Goal: Task Accomplishment & Management: Use online tool/utility

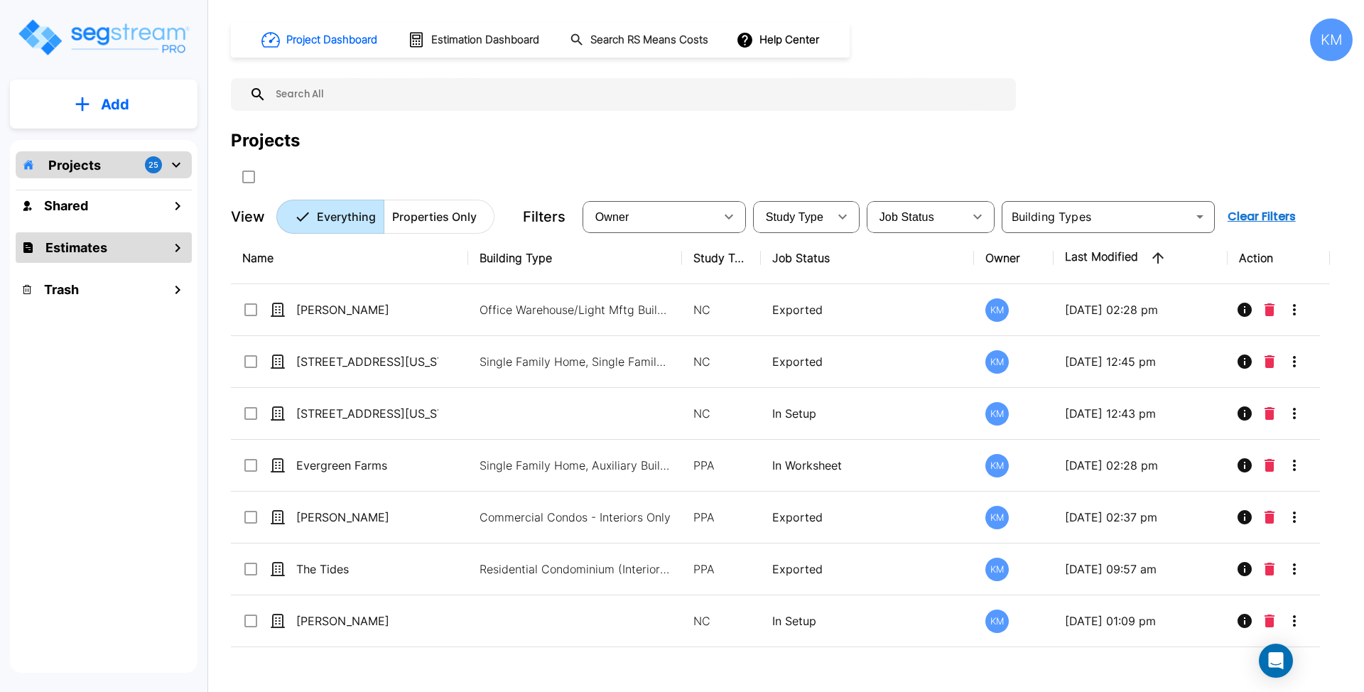
click at [136, 240] on div "Estimates" at bounding box center [104, 247] width 176 height 31
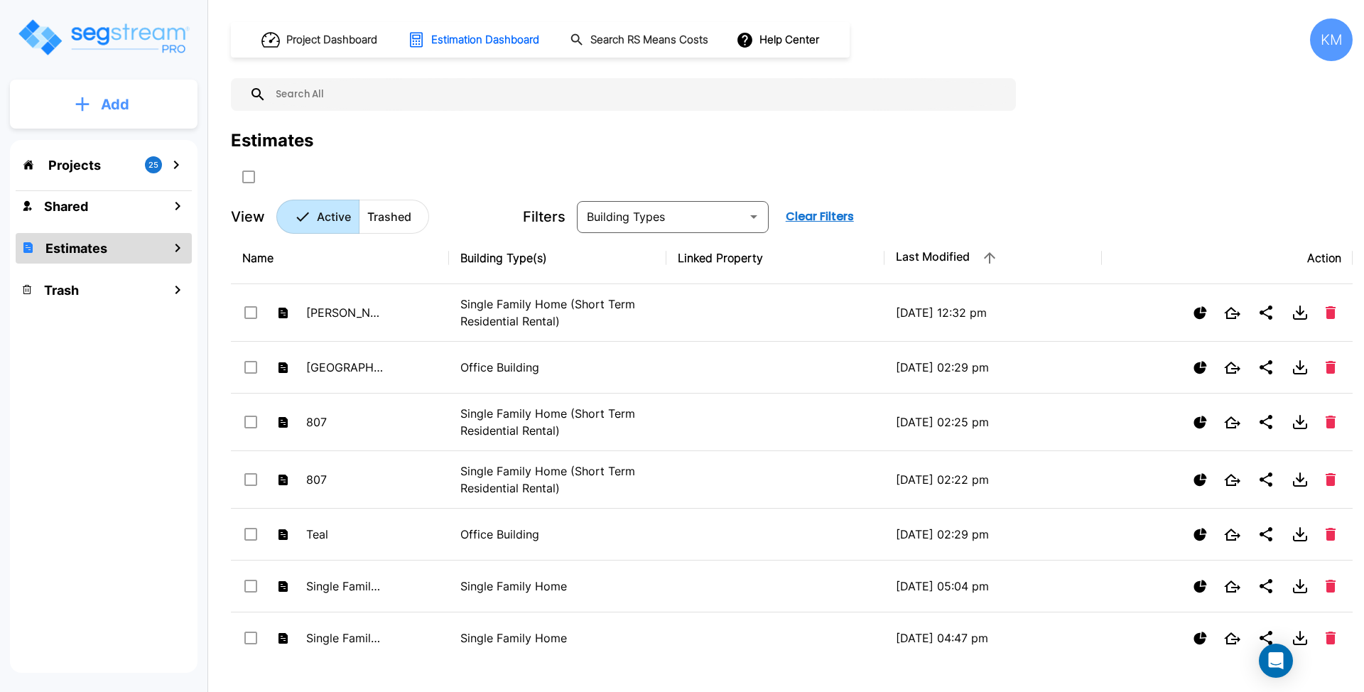
click at [119, 109] on p "Add" at bounding box center [115, 104] width 28 height 21
click at [112, 222] on p "Add Estimate" at bounding box center [112, 224] width 72 height 17
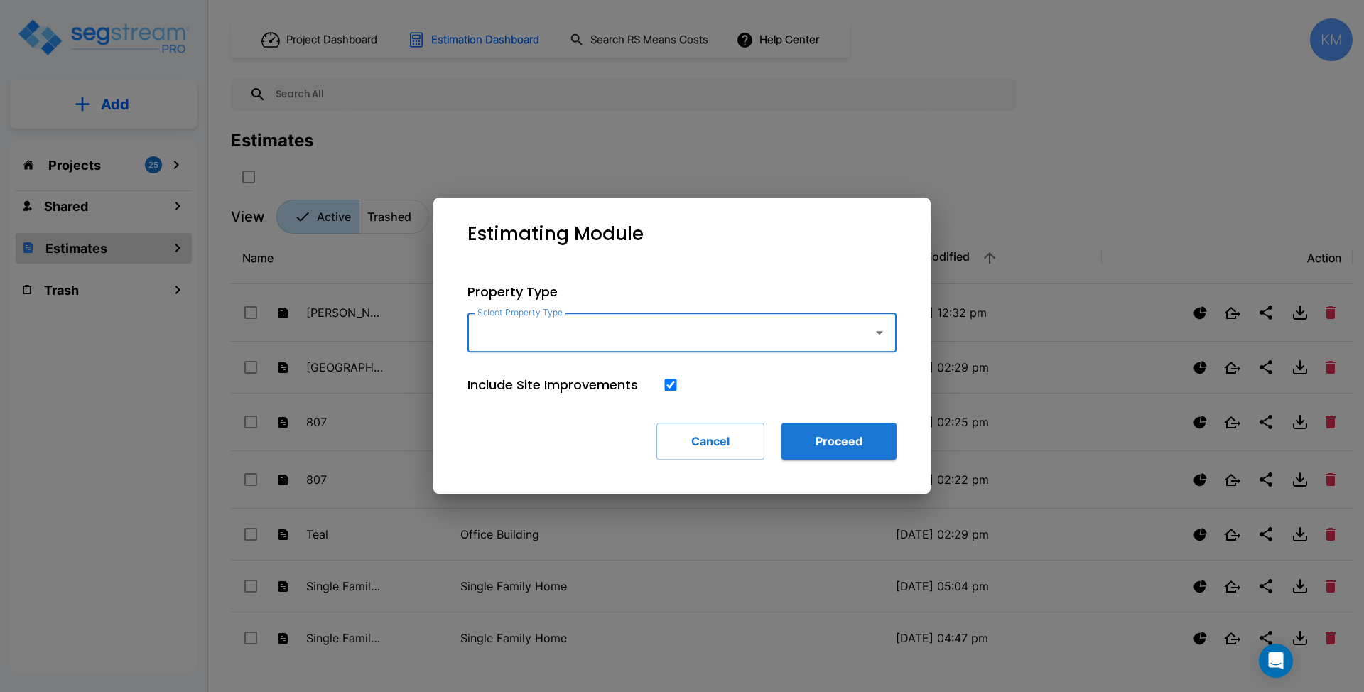
click at [698, 330] on input "Select Property Type" at bounding box center [667, 332] width 386 height 27
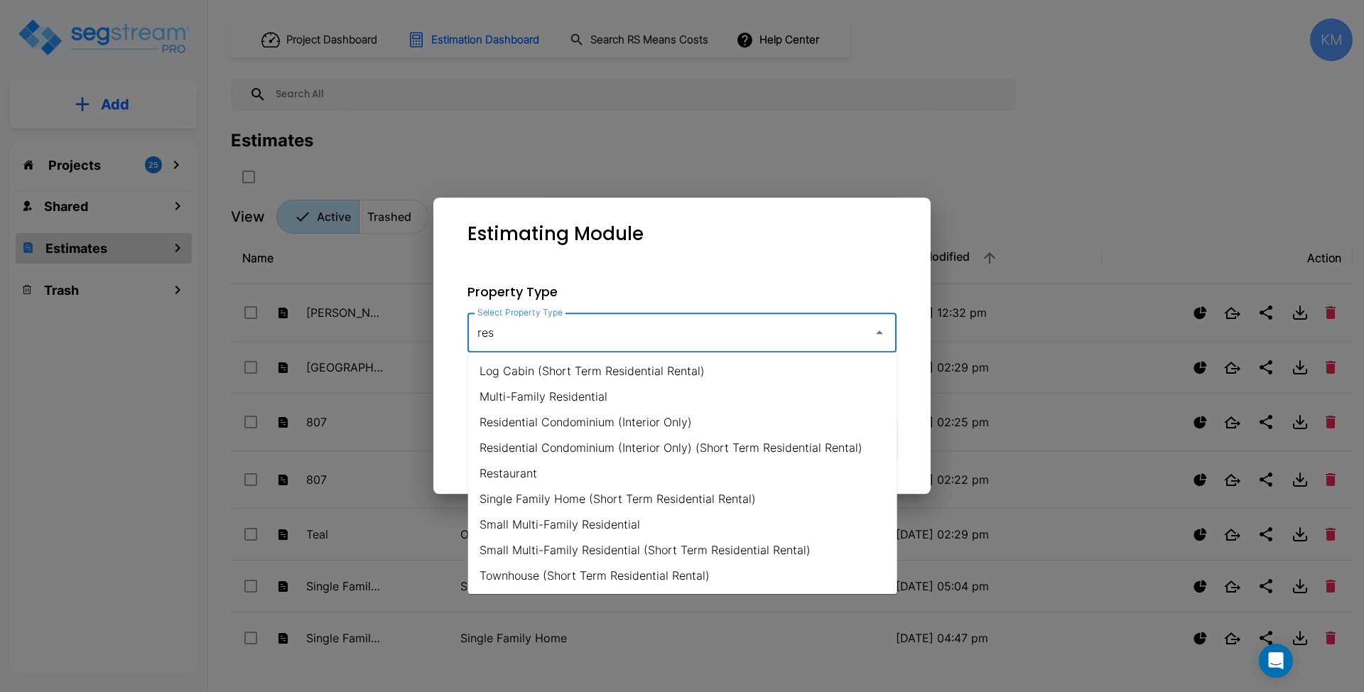
drag, startPoint x: 499, startPoint y: 339, endPoint x: 412, endPoint y: 333, distance: 86.9
click at [412, 333] on div "Estimating Module Property Type Select Property Type res Select Property Type I…" at bounding box center [682, 346] width 1364 height 692
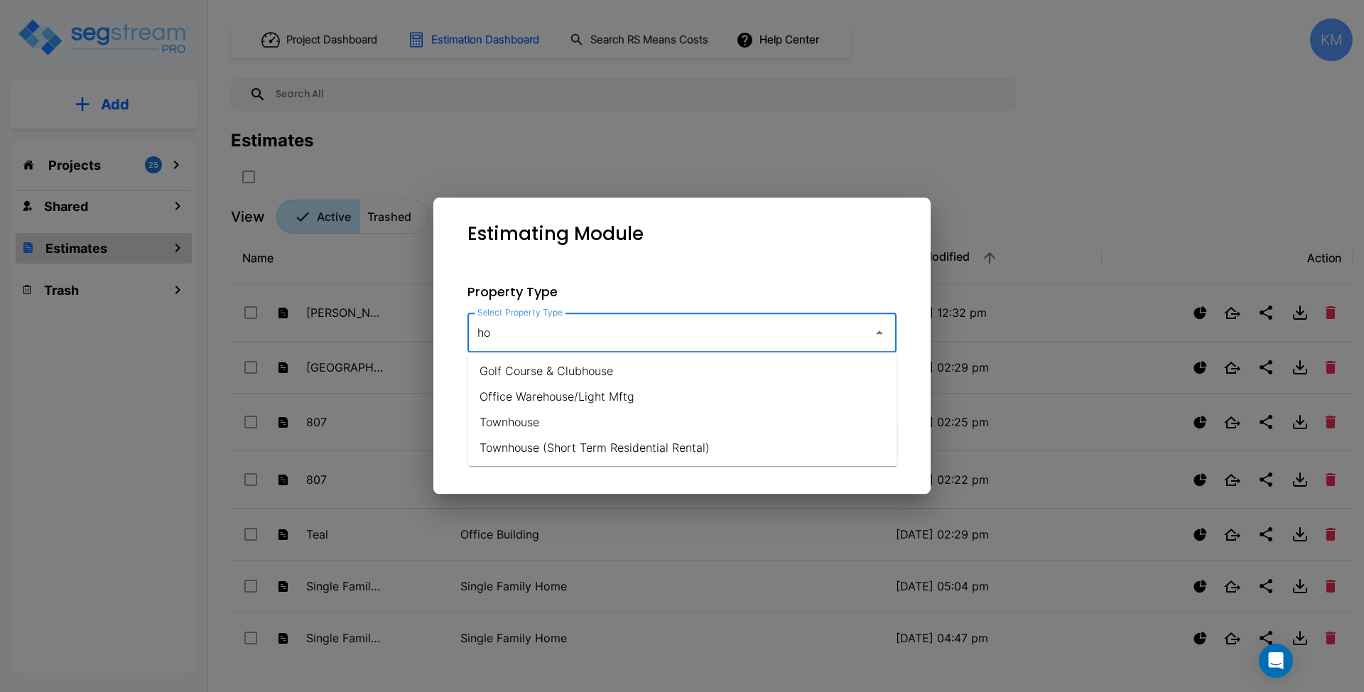
type input "h"
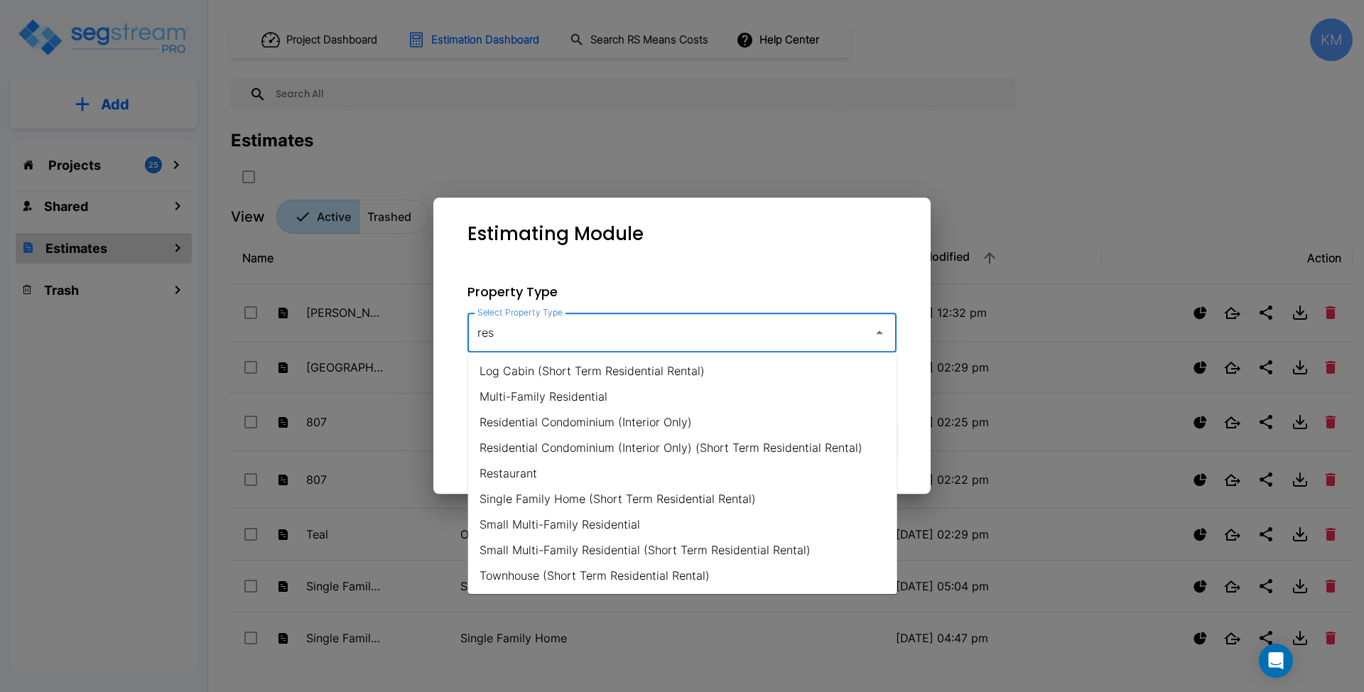
drag, startPoint x: 623, startPoint y: 324, endPoint x: 632, endPoint y: 331, distance: 12.2
click at [629, 330] on input "res" at bounding box center [667, 332] width 386 height 27
click at [840, 328] on input "res" at bounding box center [667, 332] width 386 height 27
type input "res"
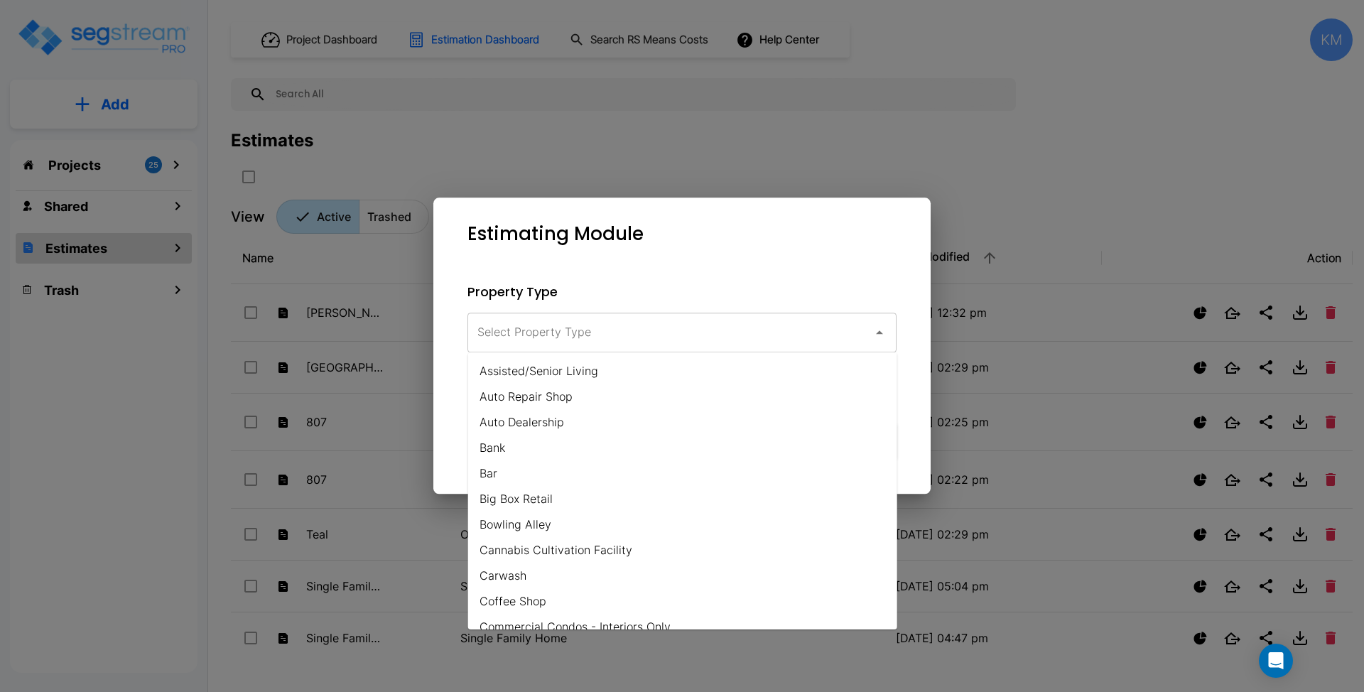
drag, startPoint x: 867, startPoint y: 236, endPoint x: 868, endPoint y: 245, distance: 9.3
click at [868, 237] on div "Estimating Module" at bounding box center [682, 234] width 475 height 50
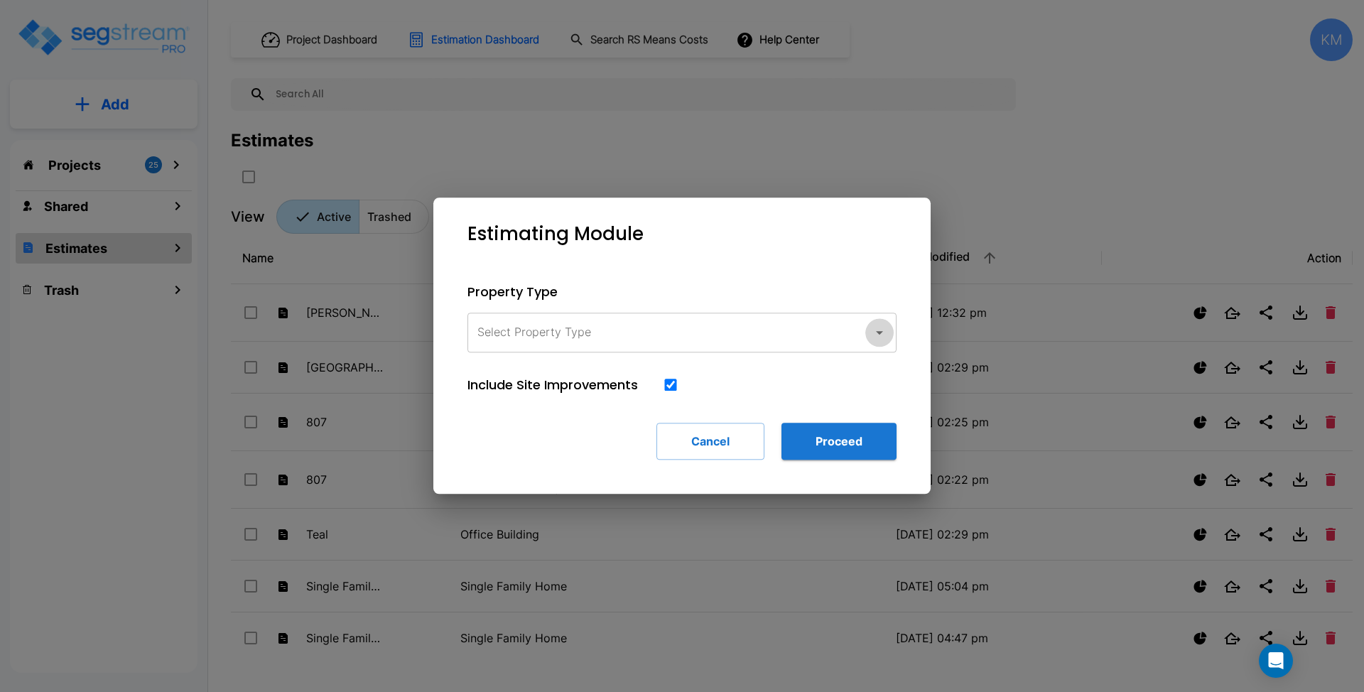
click at [877, 337] on icon "button" at bounding box center [879, 332] width 17 height 17
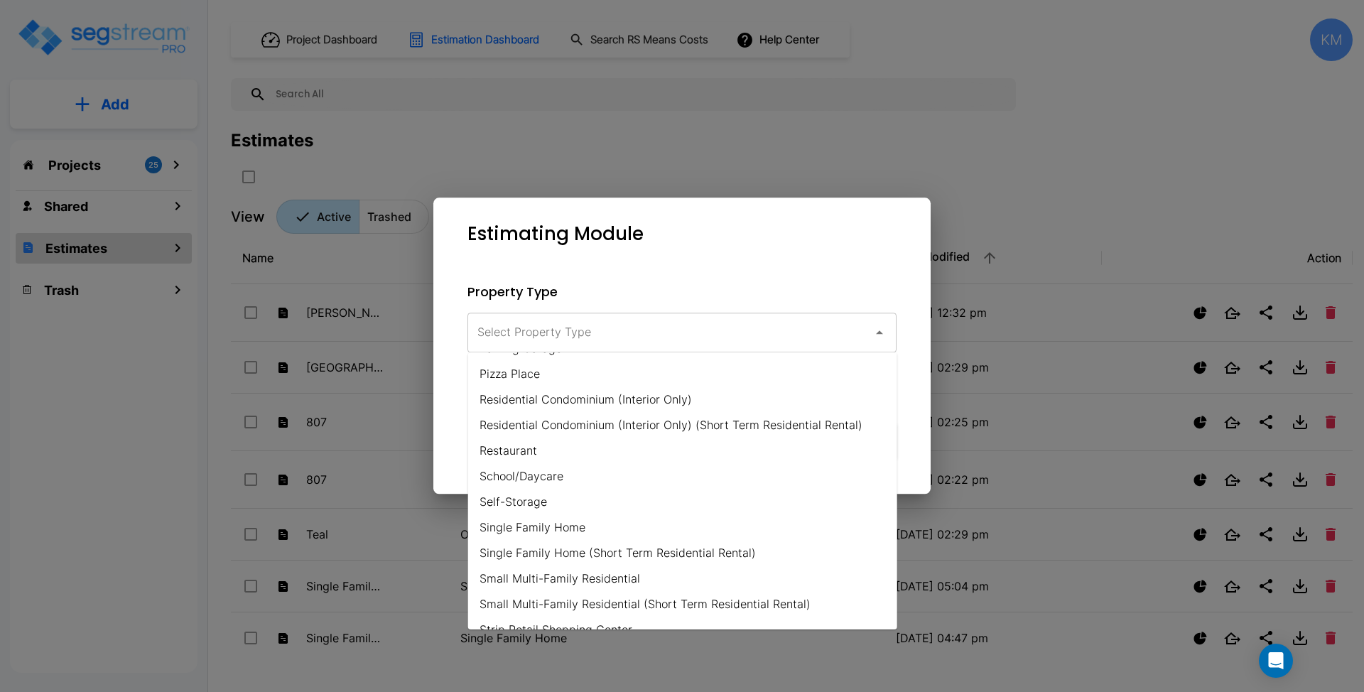
scroll to position [947, 0]
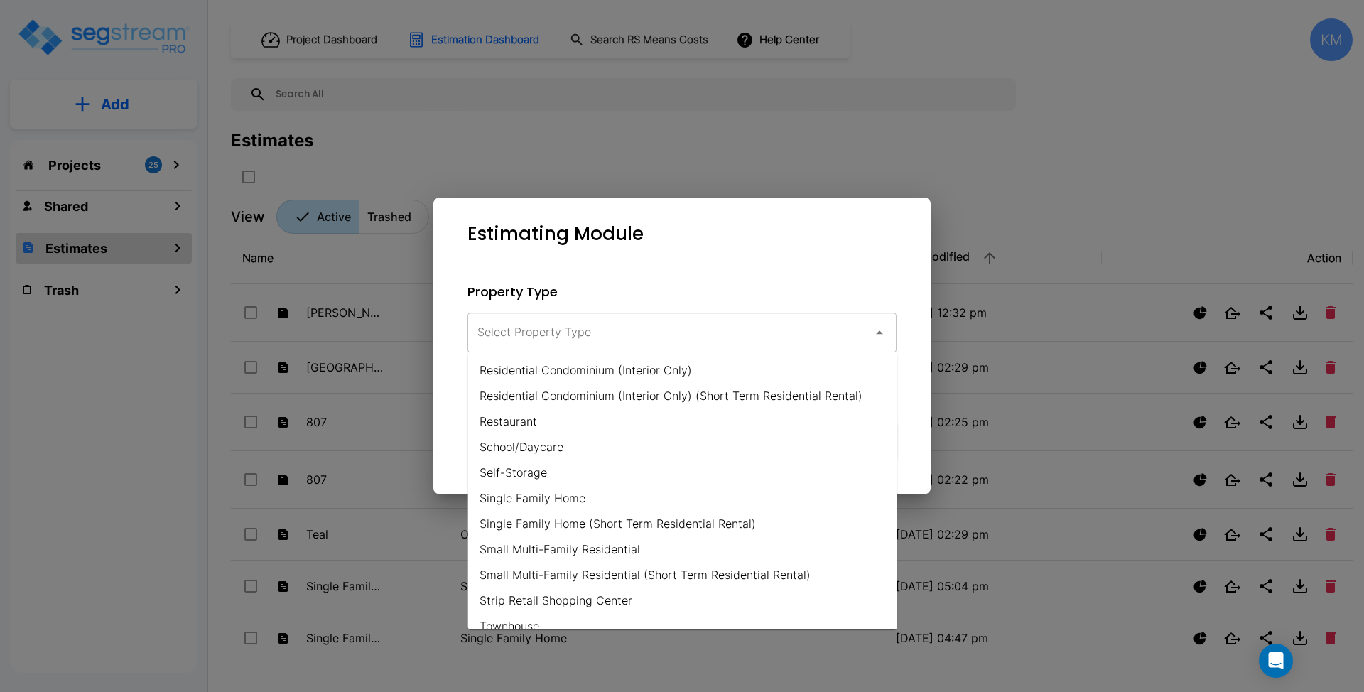
click at [637, 502] on li "Single Family Home" at bounding box center [682, 498] width 429 height 26
type input "Single Family Home"
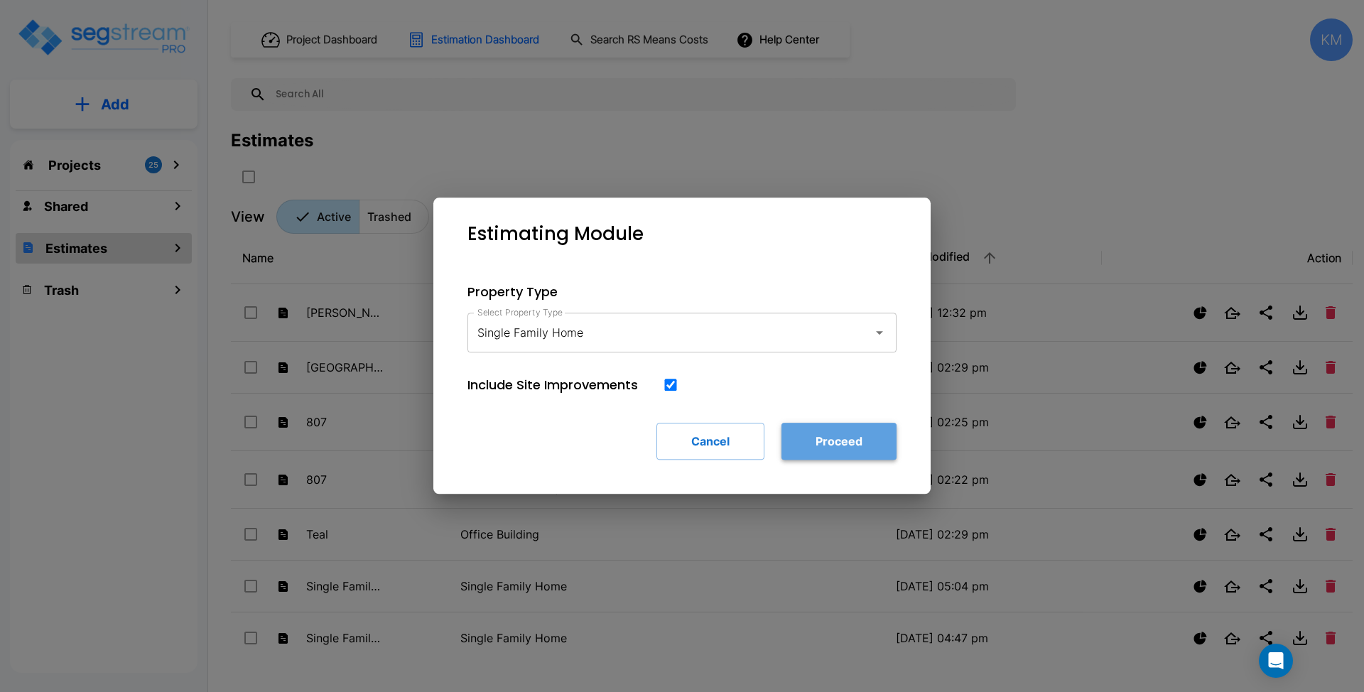
click at [831, 430] on button "Proceed" at bounding box center [839, 441] width 115 height 37
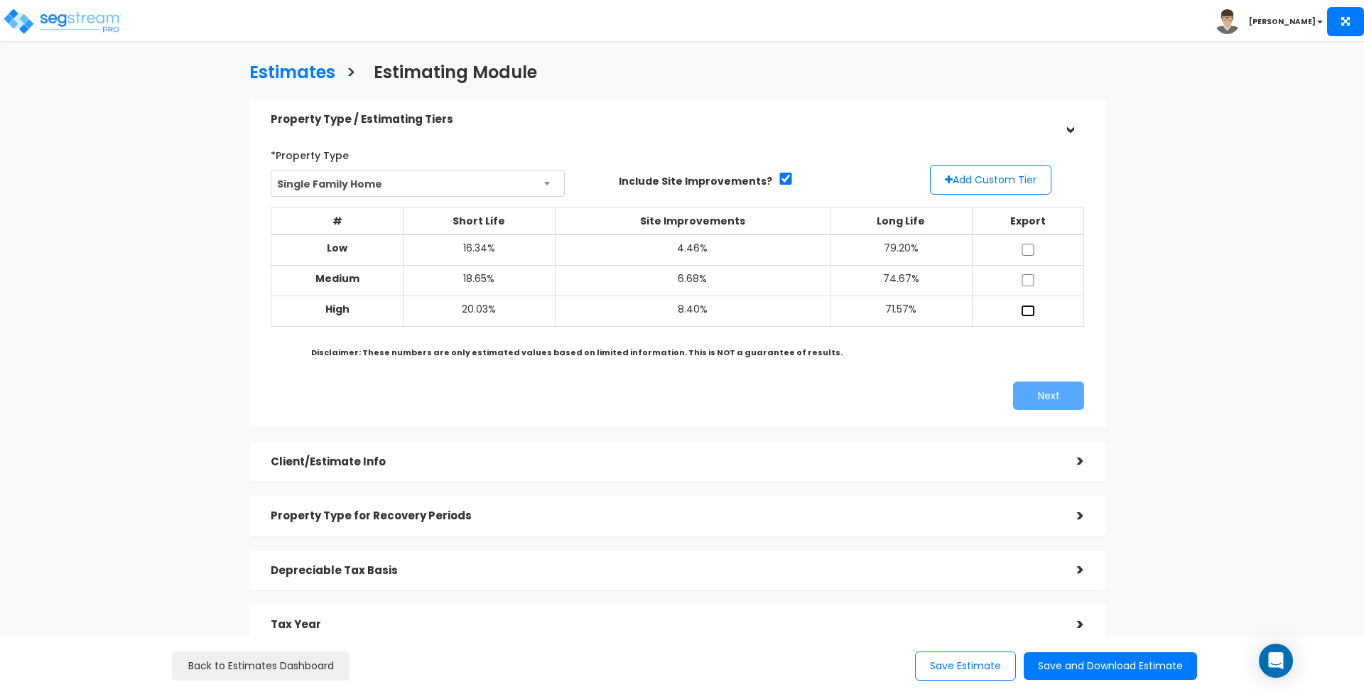
click at [1030, 310] on input "checkbox" at bounding box center [1028, 311] width 14 height 12
checkbox input "true"
click at [1052, 405] on button "Next" at bounding box center [1048, 396] width 71 height 28
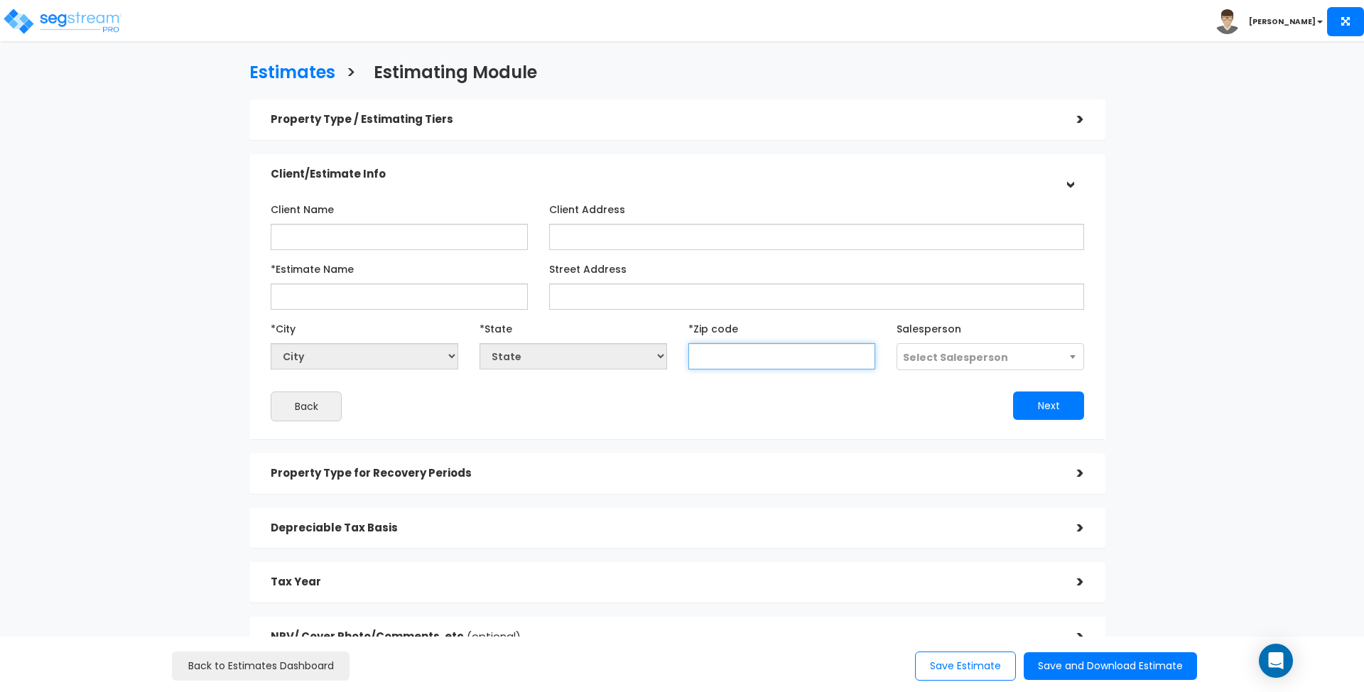
click at [728, 360] on input "text" at bounding box center [783, 356] width 188 height 26
type input "19"
select select "NY"
type input "199"
select select "PA"
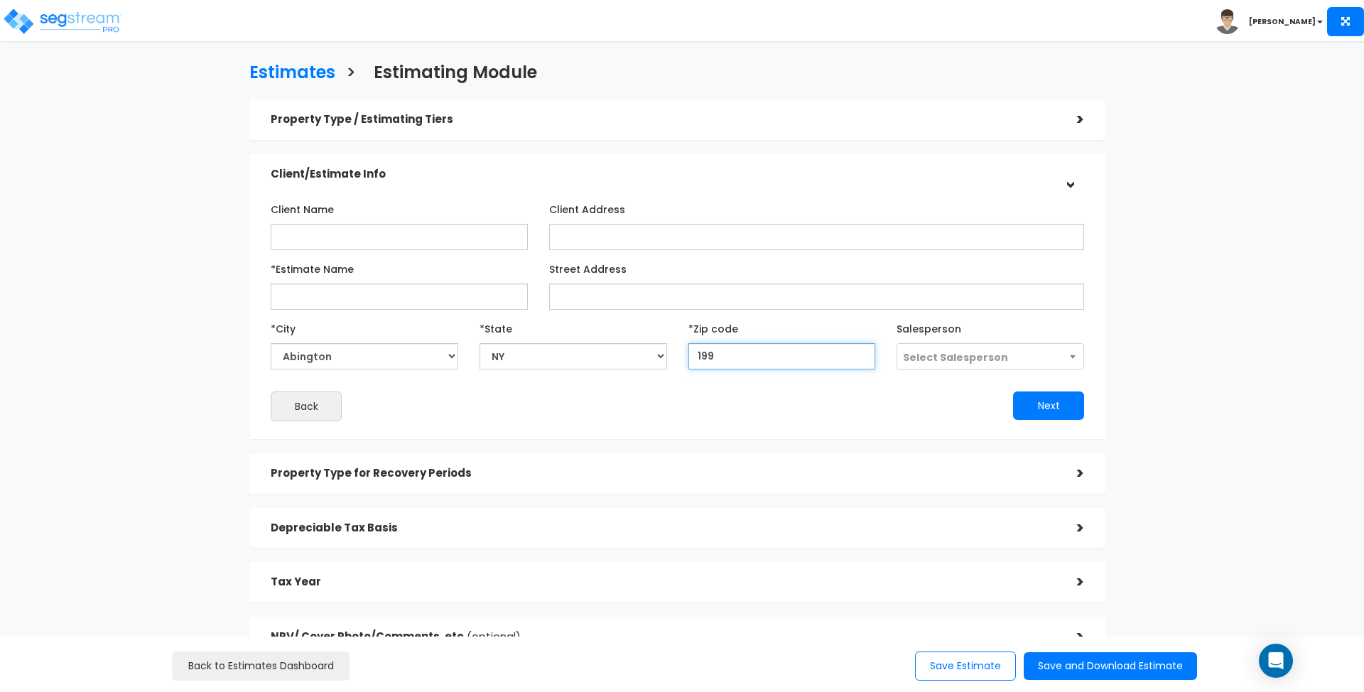
type input "1990"
select select "DE"
type input "19904"
click at [1053, 405] on button "Next" at bounding box center [1048, 406] width 71 height 28
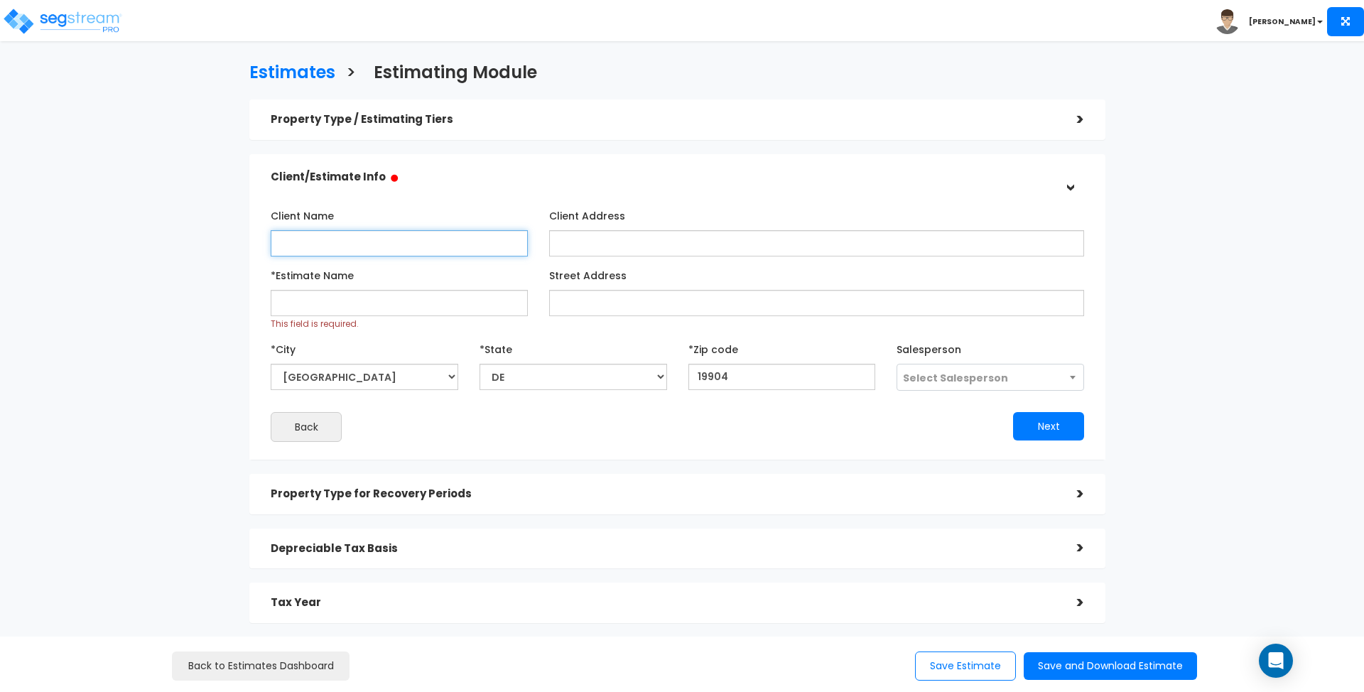
click at [421, 248] on input "Client Name" at bounding box center [399, 243] width 257 height 26
type input "G"
type input "T"
type input "Test"
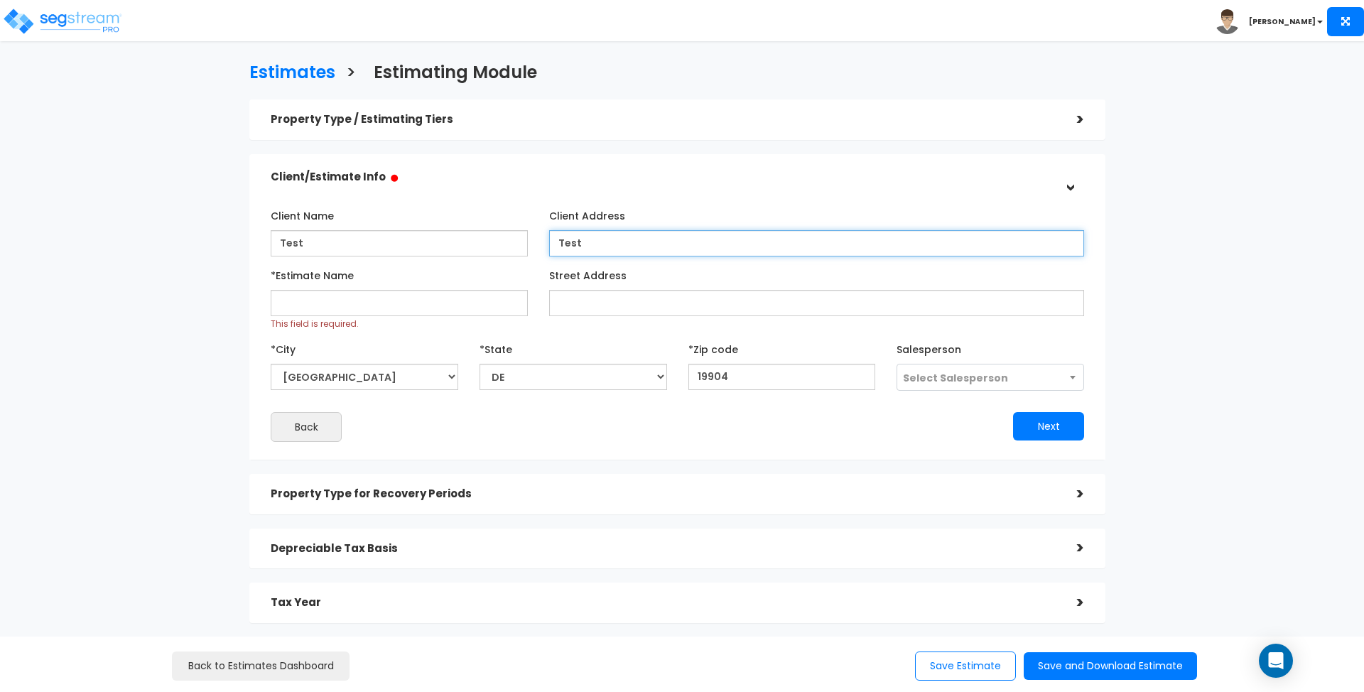
type input "Test"
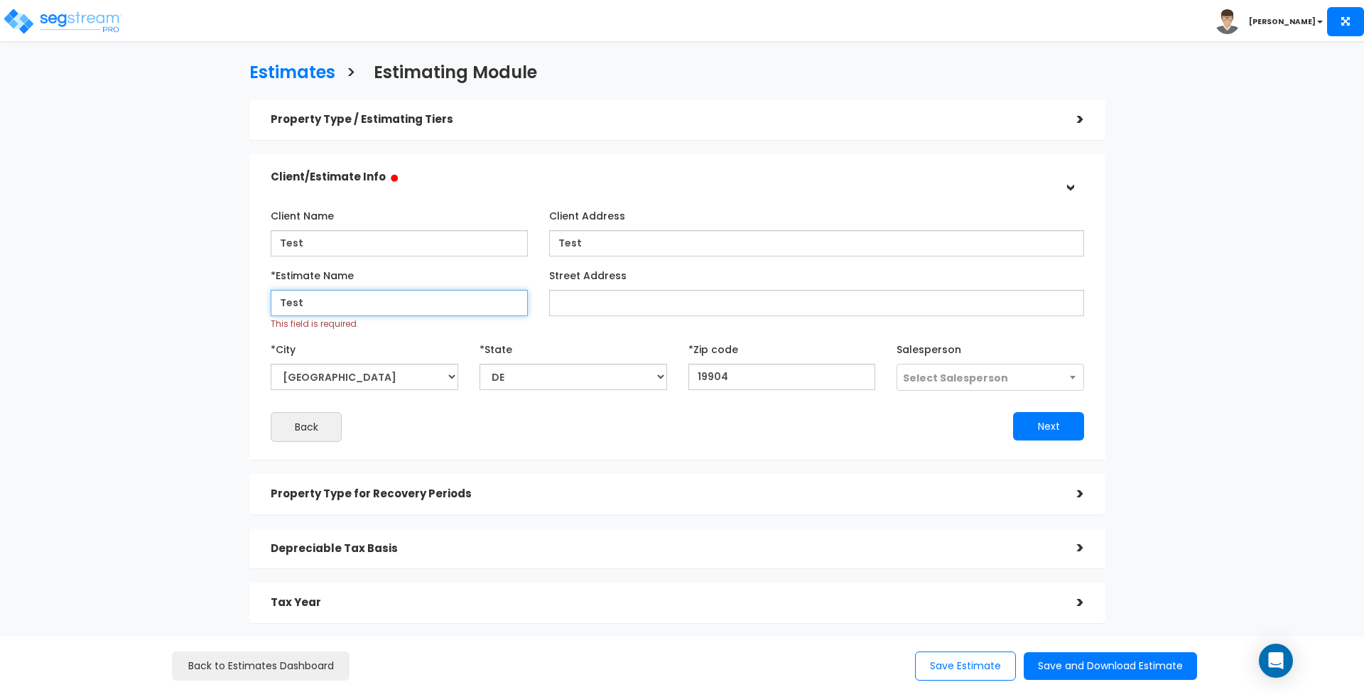
type input "Test"
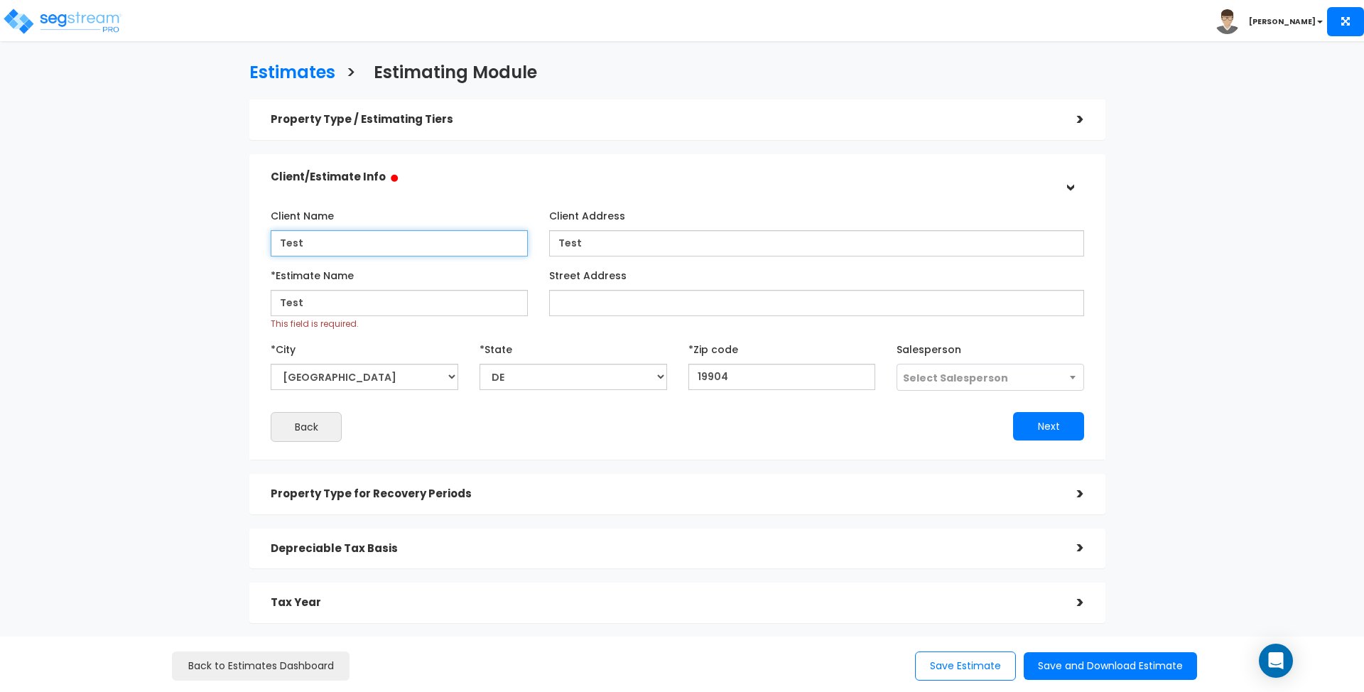
drag, startPoint x: 362, startPoint y: 244, endPoint x: 200, endPoint y: 234, distance: 162.4
click at [200, 234] on div "Estimates > Estimating Module Property Type / Estimating Tiers > *Property Type…" at bounding box center [677, 373] width 1119 height 891
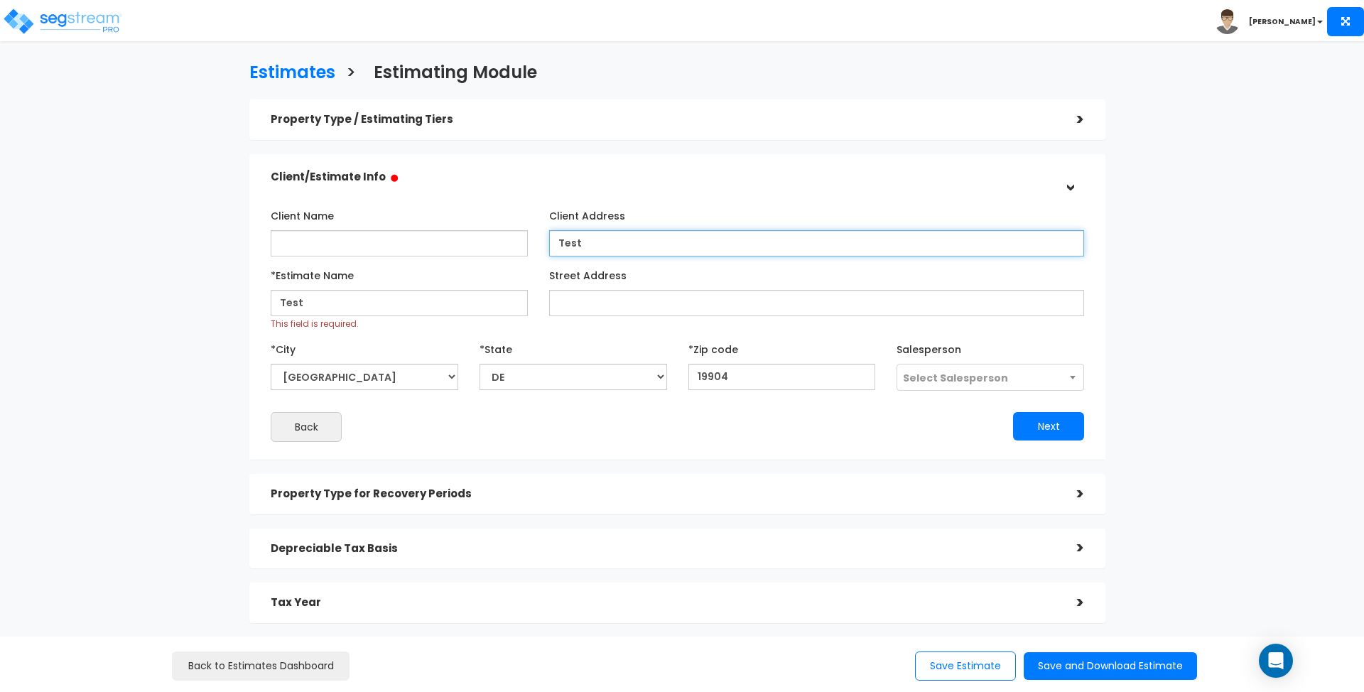
drag, startPoint x: 629, startPoint y: 240, endPoint x: 414, endPoint y: 240, distance: 215.3
click at [416, 240] on div "Client Name Client Address Test" at bounding box center [677, 230] width 835 height 53
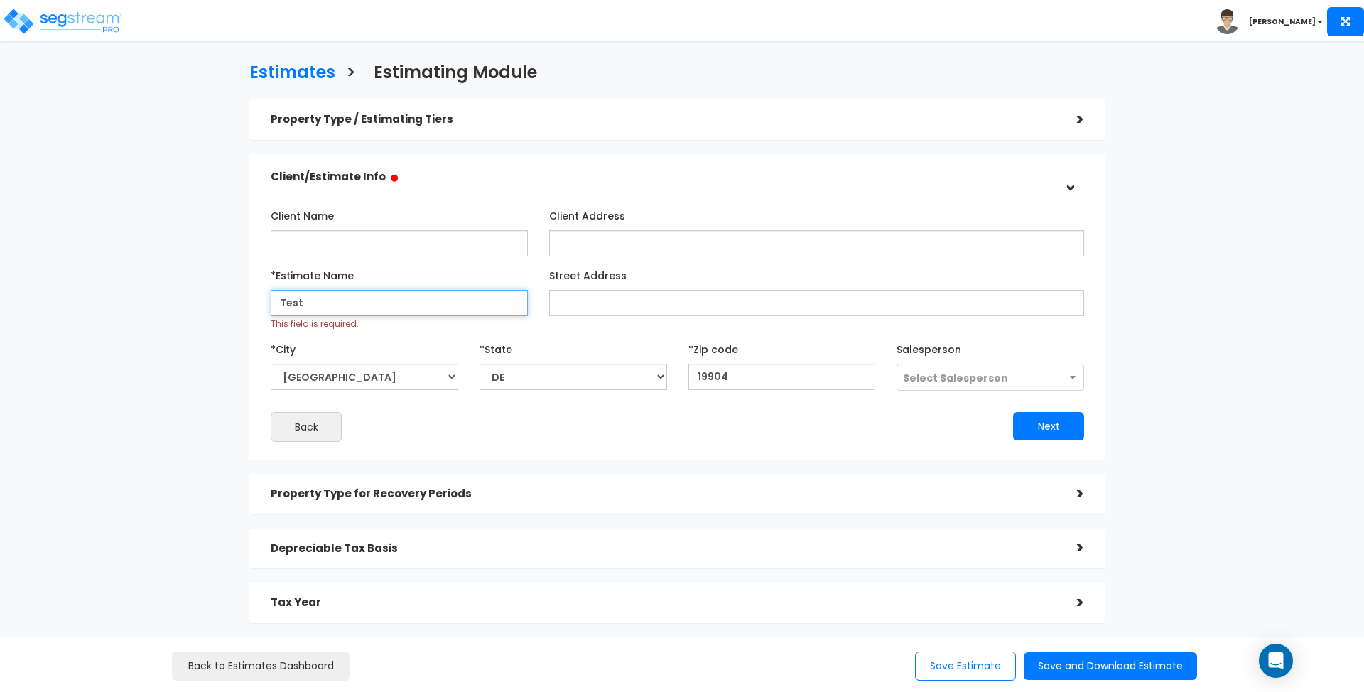
drag, startPoint x: 320, startPoint y: 313, endPoint x: 114, endPoint y: 302, distance: 205.7
click at [190, 302] on div "Estimates > Estimating Module Property Type / Estimating Tiers > *Property Type…" at bounding box center [677, 373] width 1119 height 891
type input "Example"
click at [1080, 416] on button "Next" at bounding box center [1048, 426] width 71 height 28
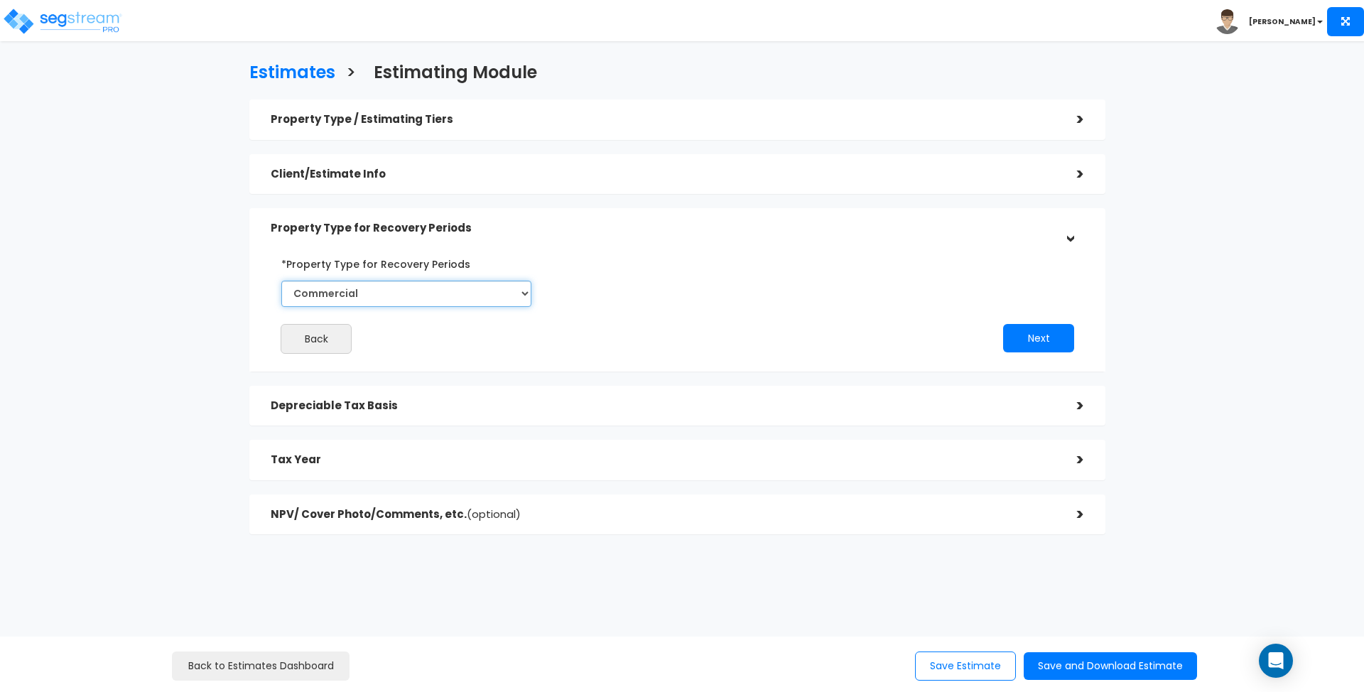
click at [517, 294] on select "Commercial Residential" at bounding box center [406, 294] width 250 height 26
select select "Residential"
click at [281, 281] on select "Commercial Residential" at bounding box center [406, 294] width 250 height 26
click at [1035, 325] on div "Back Next" at bounding box center [677, 303] width 835 height 102
click at [1035, 325] on button "Next" at bounding box center [1038, 338] width 71 height 28
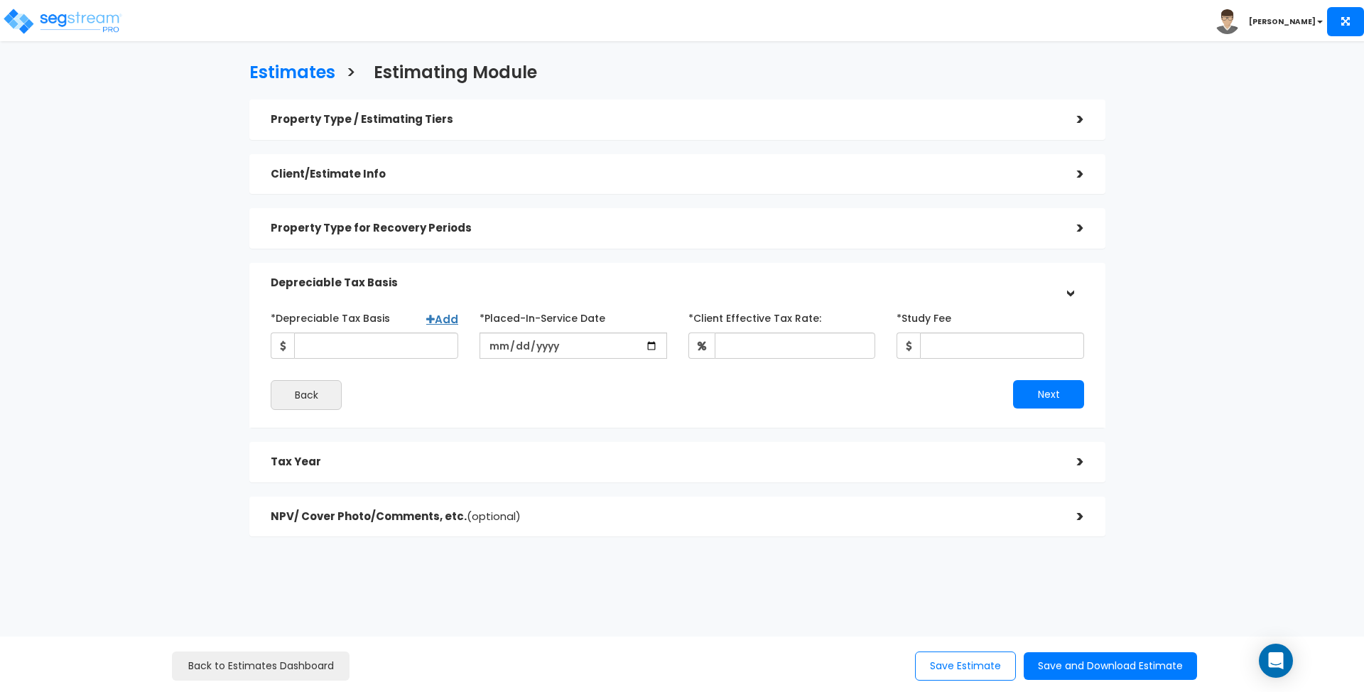
click at [373, 330] on div "*Depreciable Tax Basis Add" at bounding box center [365, 332] width 188 height 53
click at [372, 336] on input "*Depreciable Tax Basis" at bounding box center [376, 346] width 164 height 26
type input "1,160,000"
type input "2001-01-01"
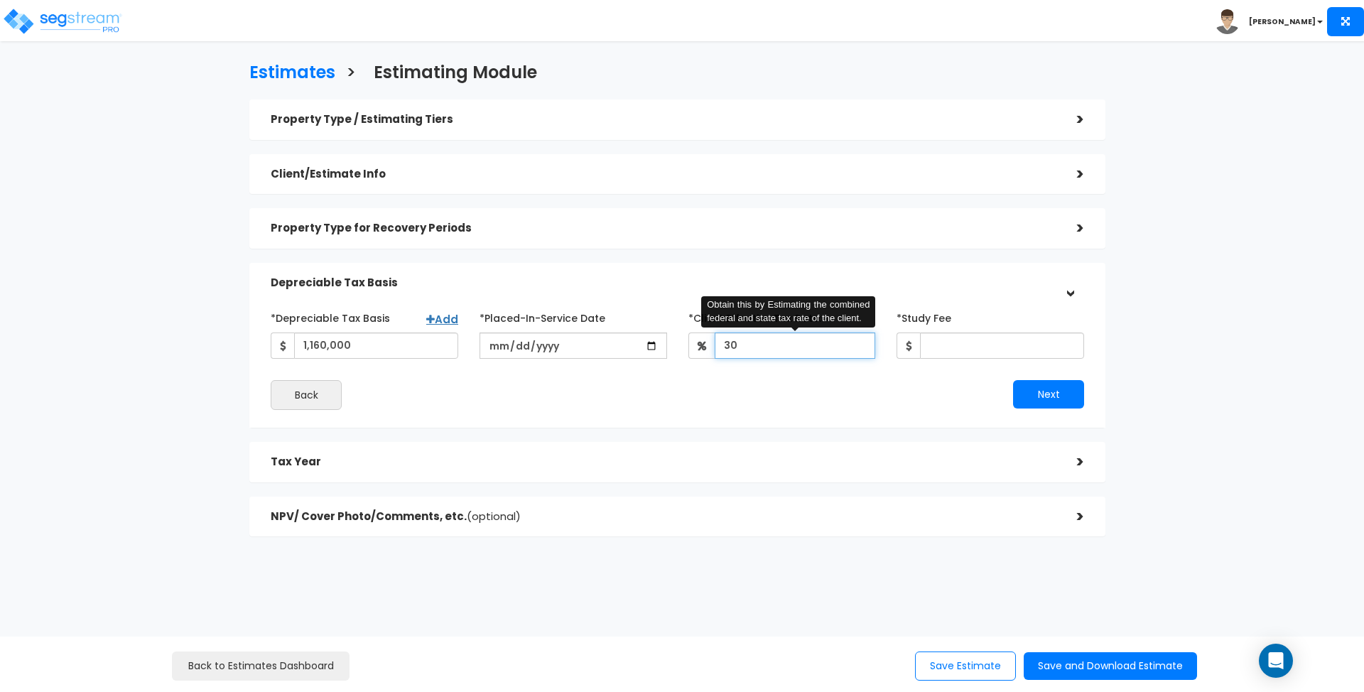
type input "30"
drag, startPoint x: 819, startPoint y: 344, endPoint x: 689, endPoint y: 344, distance: 130.0
click at [689, 344] on div "30 Obtain this by Estimating the combined federal and state tax rate of the cli…" at bounding box center [783, 346] width 188 height 26
drag, startPoint x: 929, startPoint y: 223, endPoint x: 956, endPoint y: 222, distance: 26.3
click at [929, 223] on h5 "Property Type for Recovery Periods" at bounding box center [663, 228] width 785 height 12
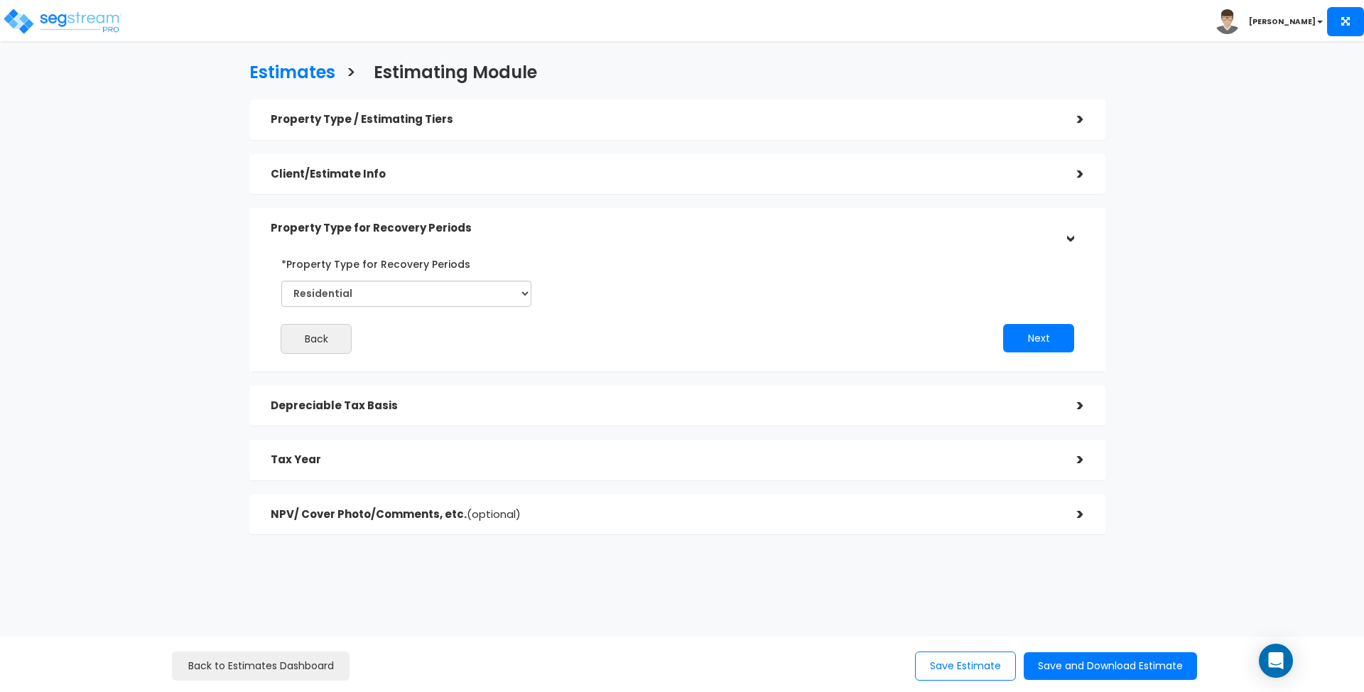
click at [1009, 410] on h5 "Depreciable Tax Basis" at bounding box center [663, 406] width 785 height 12
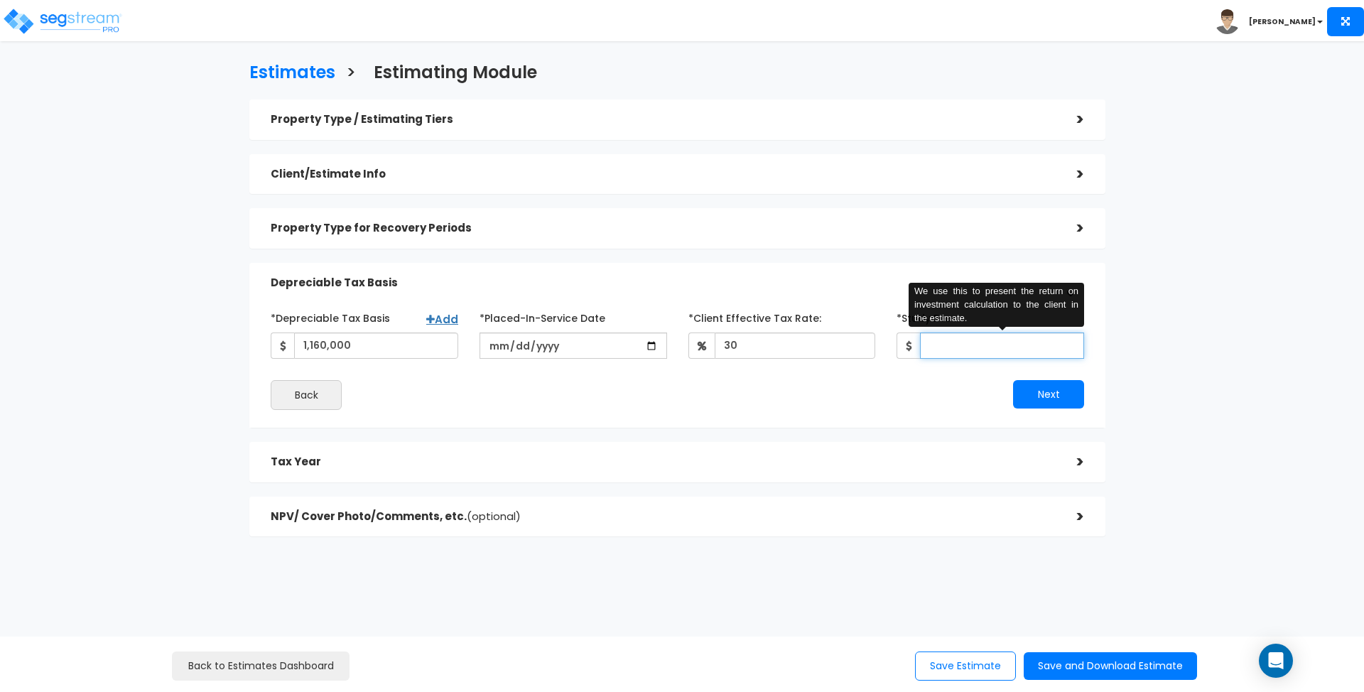
click at [962, 345] on input "*Study Fee" at bounding box center [1002, 346] width 164 height 26
type input "12,000"
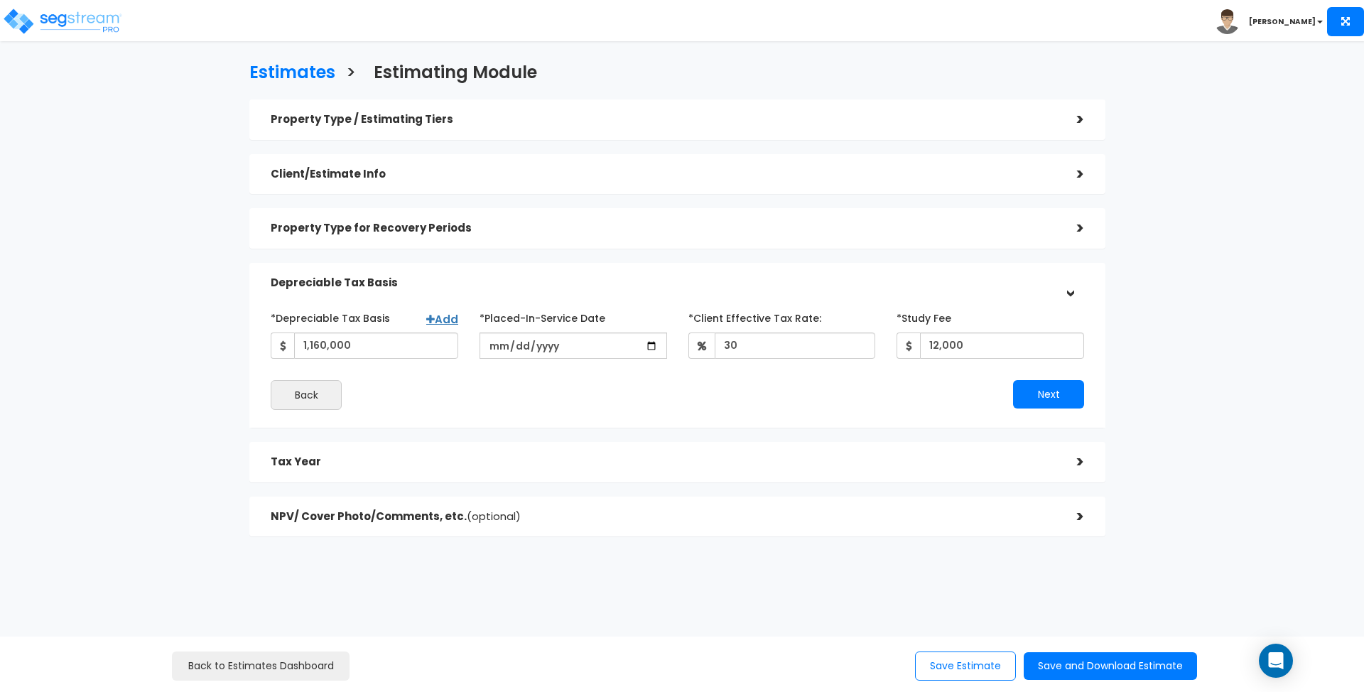
click at [1064, 464] on div ">" at bounding box center [1070, 462] width 28 height 22
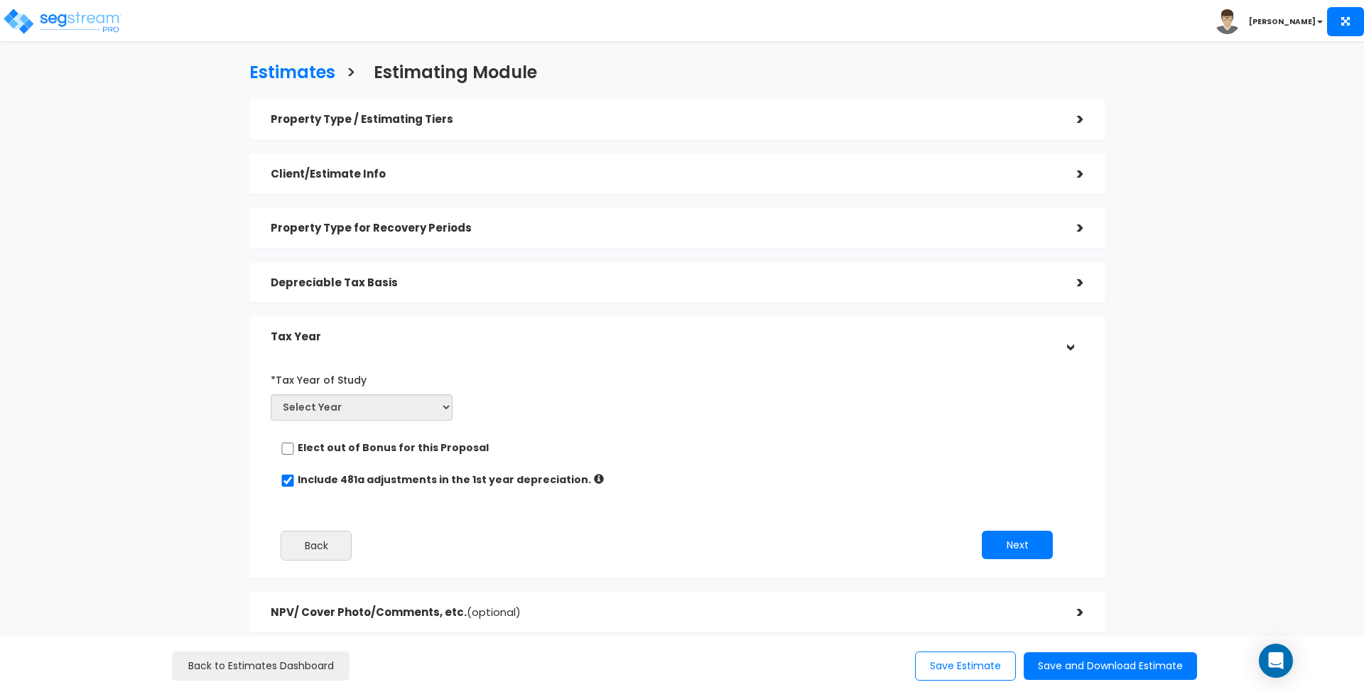
click at [560, 389] on div "*Tax Year of Study Select Year Prior Accumulated Depreciation" at bounding box center [667, 397] width 814 height 58
drag, startPoint x: 577, startPoint y: 296, endPoint x: 584, endPoint y: 288, distance: 11.1
click at [577, 296] on div "Depreciable Tax Basis >" at bounding box center [677, 283] width 856 height 41
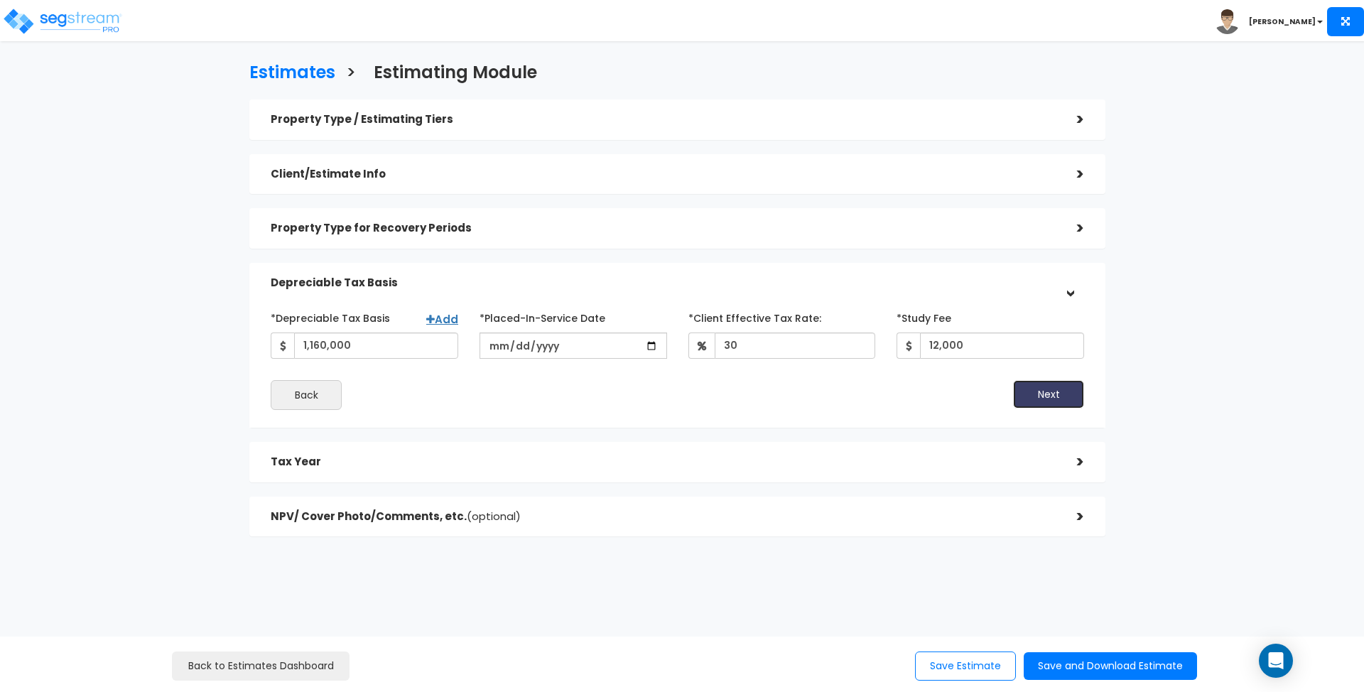
click at [1066, 399] on button "Next" at bounding box center [1048, 394] width 71 height 28
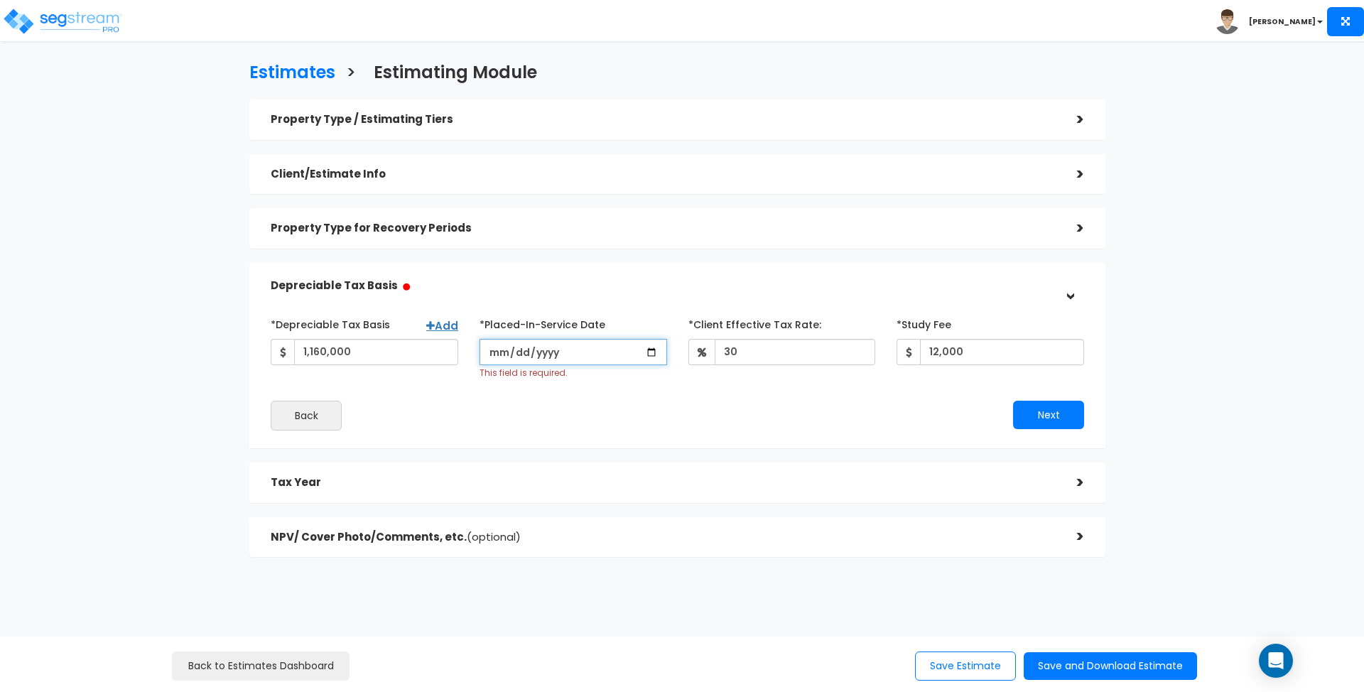
click at [504, 350] on input "date" at bounding box center [574, 352] width 188 height 26
type input "2021-01-01"
click at [1050, 425] on button "Next" at bounding box center [1048, 415] width 71 height 28
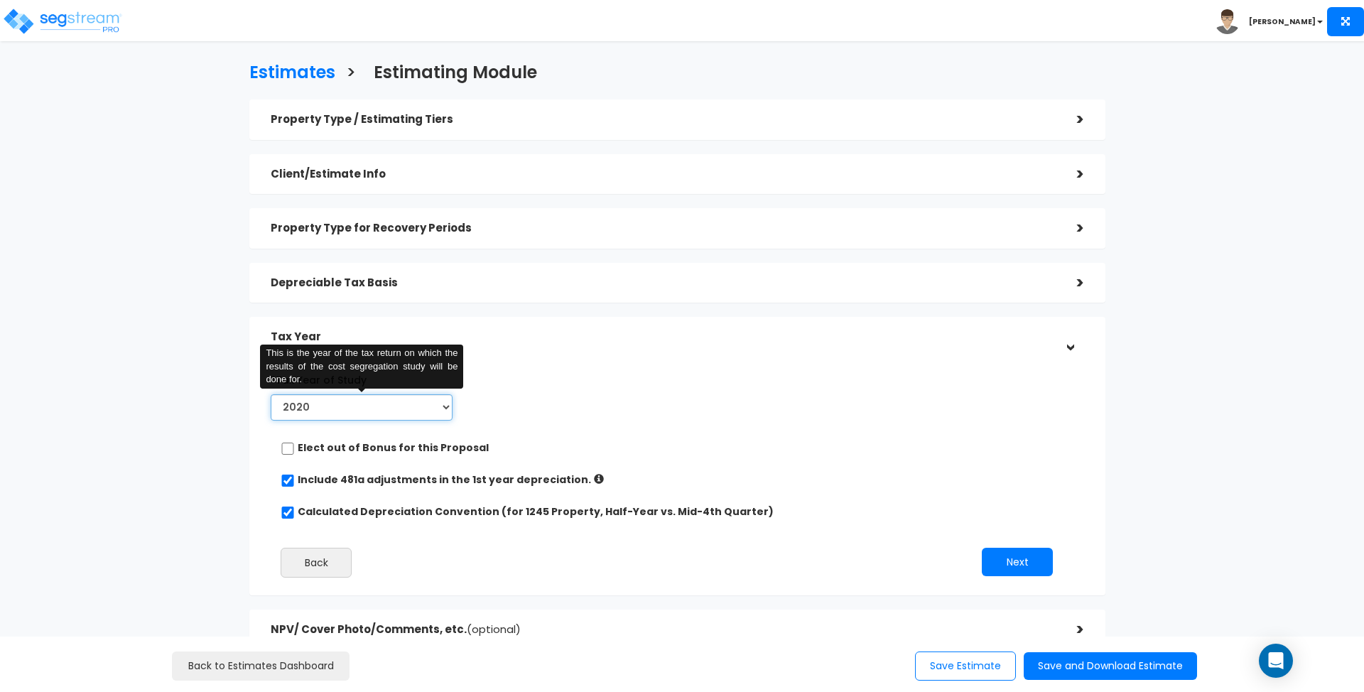
click at [416, 402] on select "2020 2021 2022 2023 2024 2025 2026" at bounding box center [362, 407] width 182 height 26
select select "2025"
click at [271, 394] on select "2020 2021 2022 2023 2024 2025 2026" at bounding box center [362, 407] width 182 height 26
click at [591, 412] on input "Prior Accumulated Depreciation" at bounding box center [576, 407] width 158 height 26
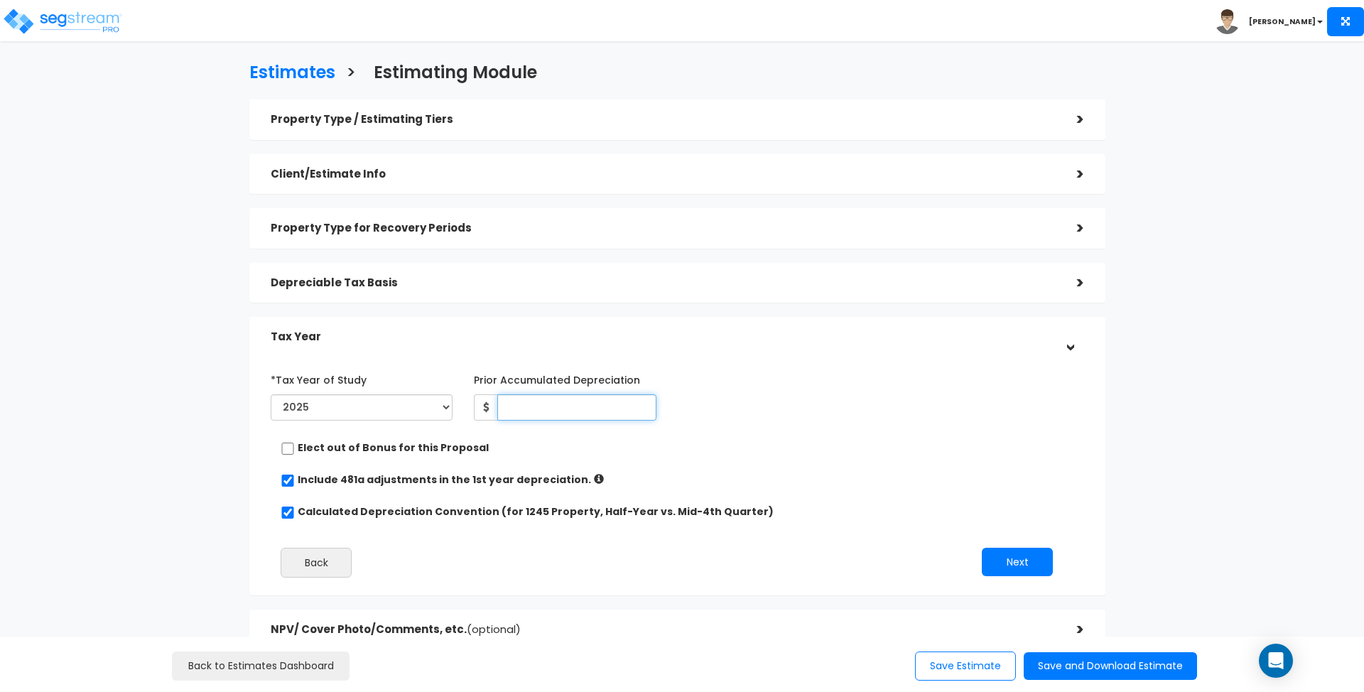
click at [574, 402] on input "Prior Accumulated Depreciation" at bounding box center [576, 407] width 158 height 26
type input "109,793"
click at [1025, 560] on button "Next" at bounding box center [1017, 562] width 71 height 28
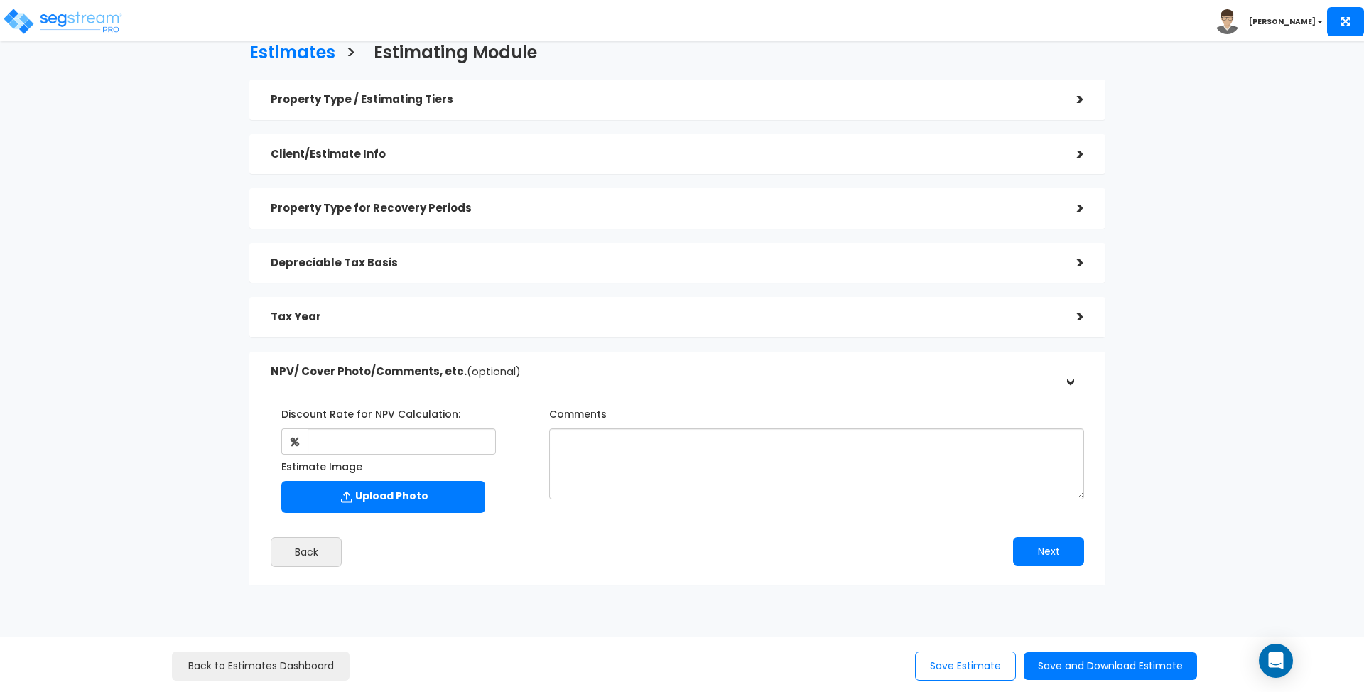
scroll to position [55, 0]
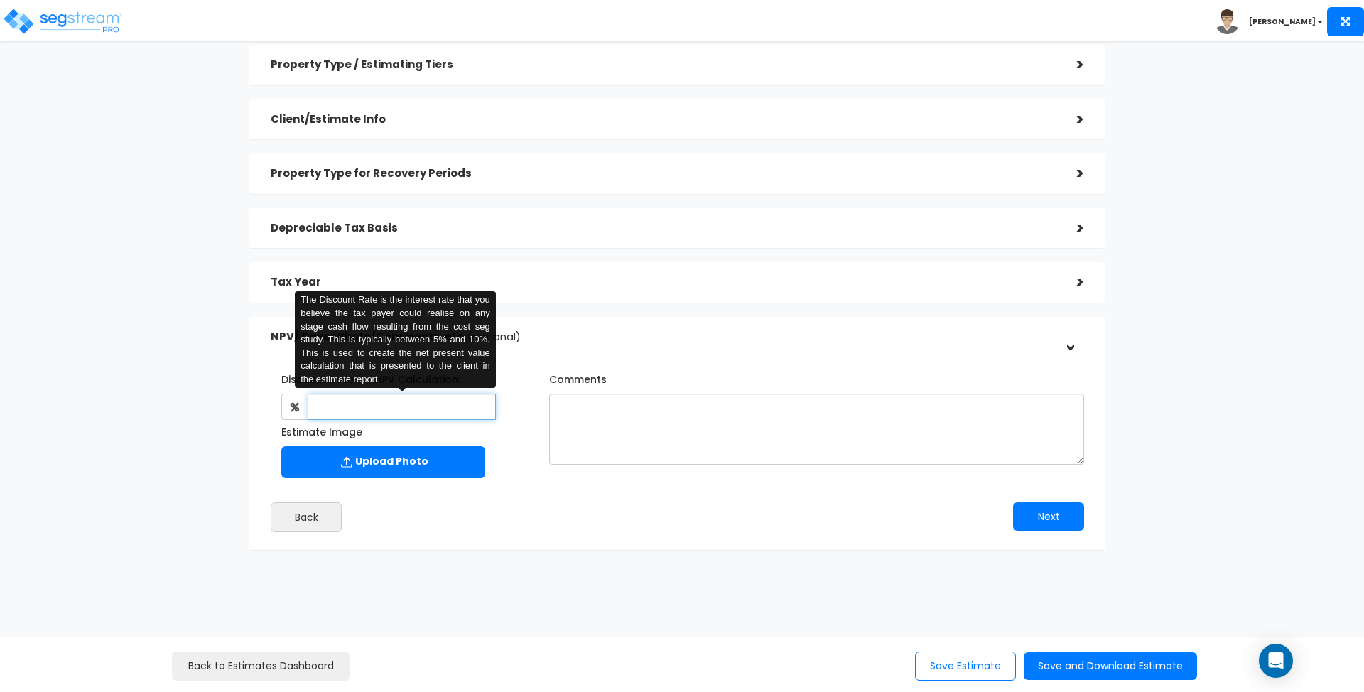
click at [456, 408] on input "text" at bounding box center [402, 407] width 188 height 26
type input "7"
click at [658, 331] on h5 "NPV/ Cover Photo/Comments, etc. (optional)" at bounding box center [663, 337] width 785 height 12
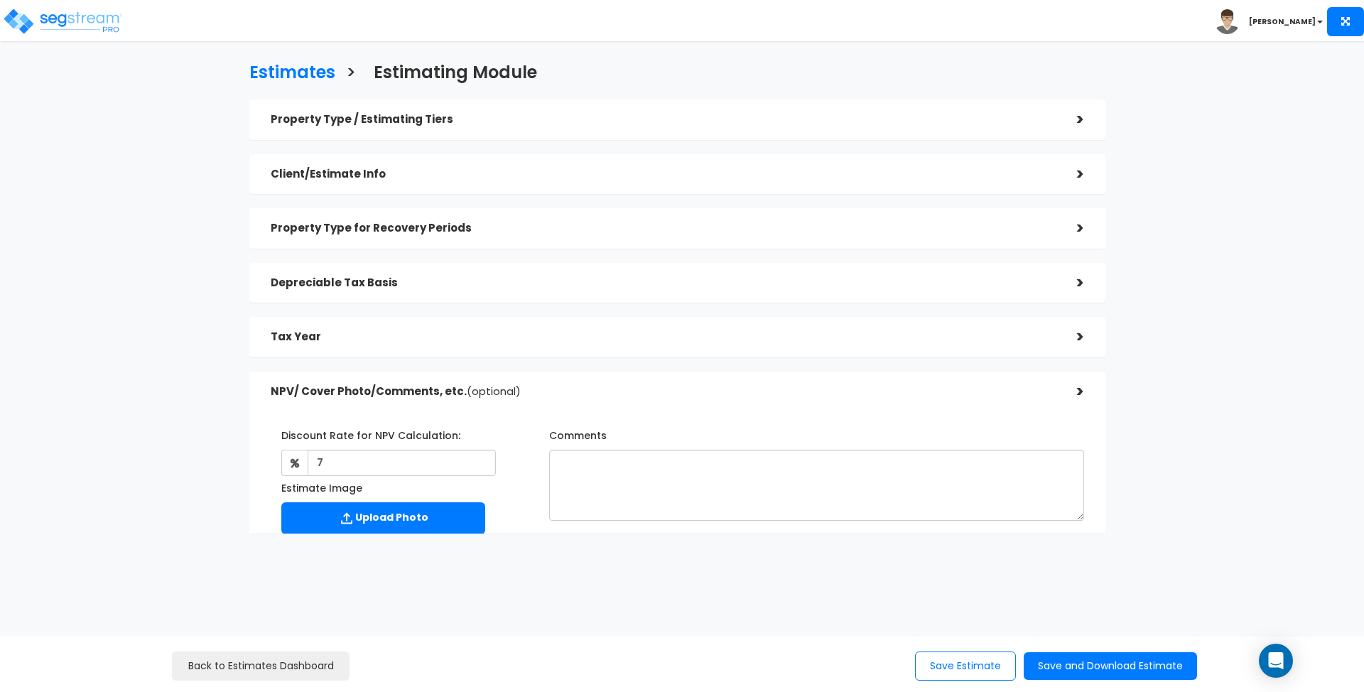
scroll to position [0, 0]
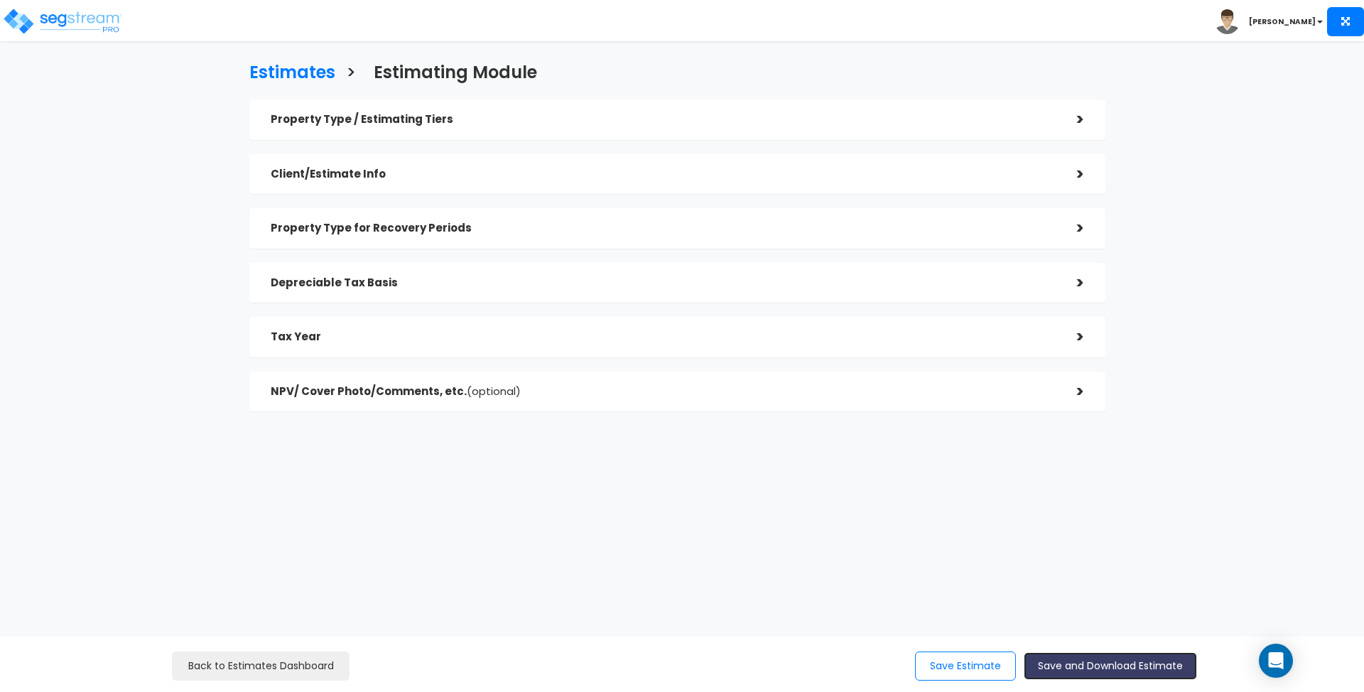
click at [1099, 661] on button "Save and Download Estimate" at bounding box center [1110, 666] width 173 height 28
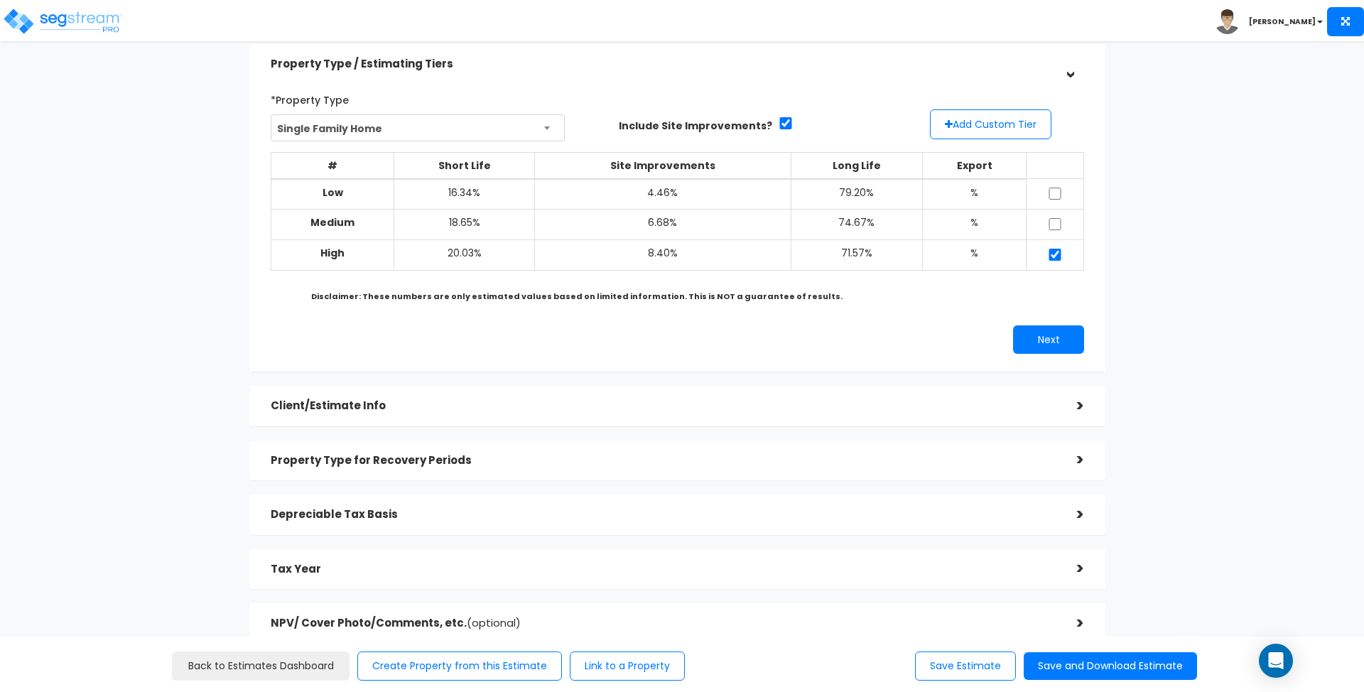
scroll to position [149, 0]
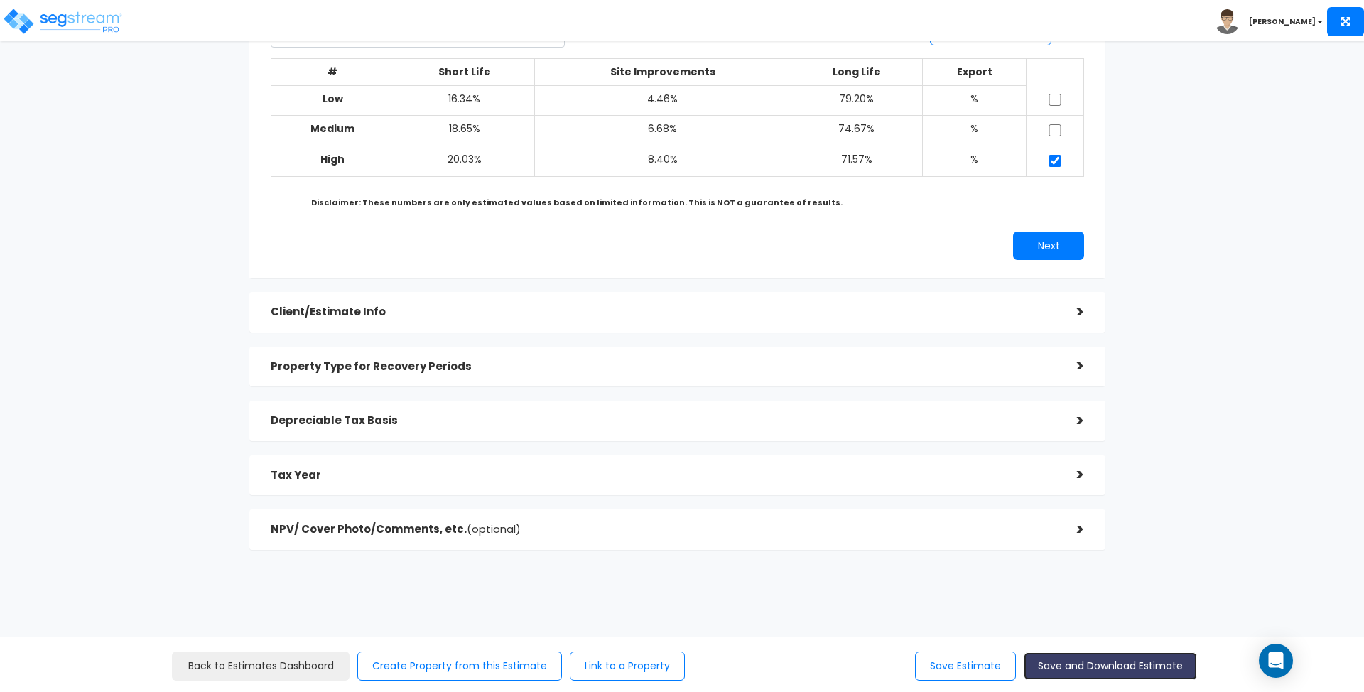
click at [1101, 661] on button "Save and Download Estimate" at bounding box center [1110, 666] width 173 height 28
